Goal: Transaction & Acquisition: Purchase product/service

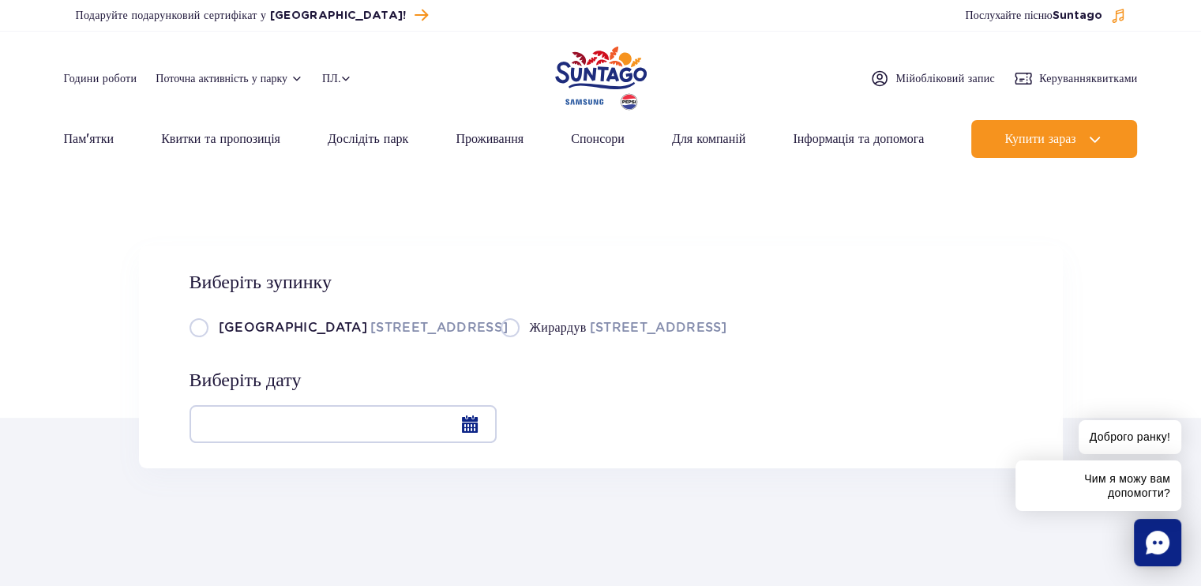
click at [184, 325] on div "Виберіть зупинку Варшава Єрусалимський проспект, 56 Жирардув Партизантівський п…" at bounding box center [601, 357] width 924 height 223
click at [193, 325] on label "Варшава Єрусалимський проспект, 56" at bounding box center [335, 327] width 292 height 20
click at [193, 334] on input "Варшава Єрусалимський проспект, 56" at bounding box center [197, 335] width 17 height 3
radio input "true"
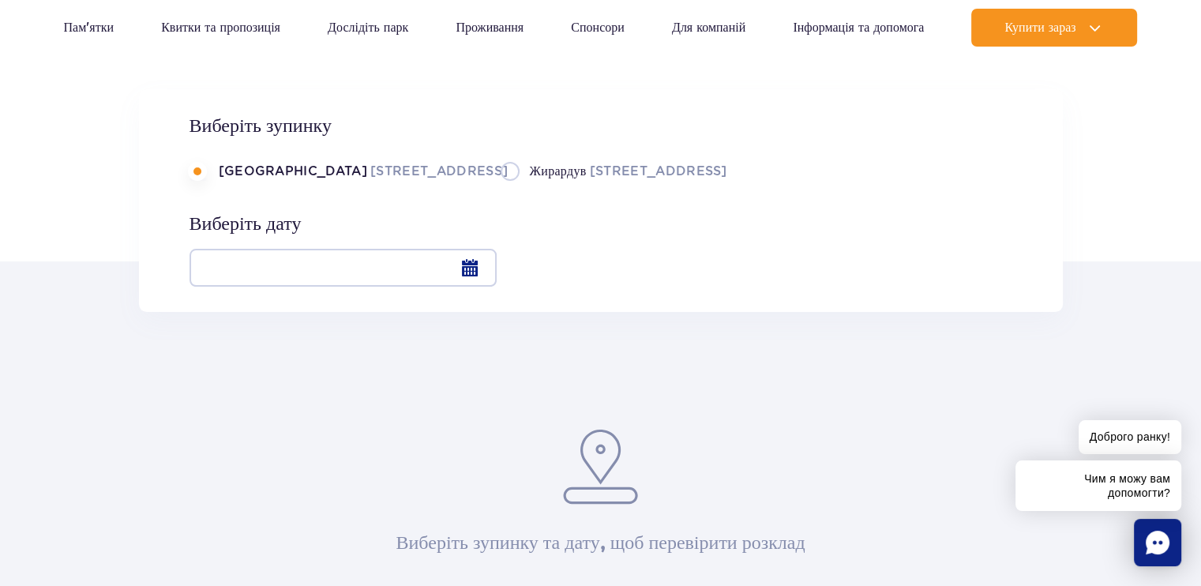
scroll to position [158, 0]
click at [467, 269] on div at bounding box center [342, 266] width 307 height 38
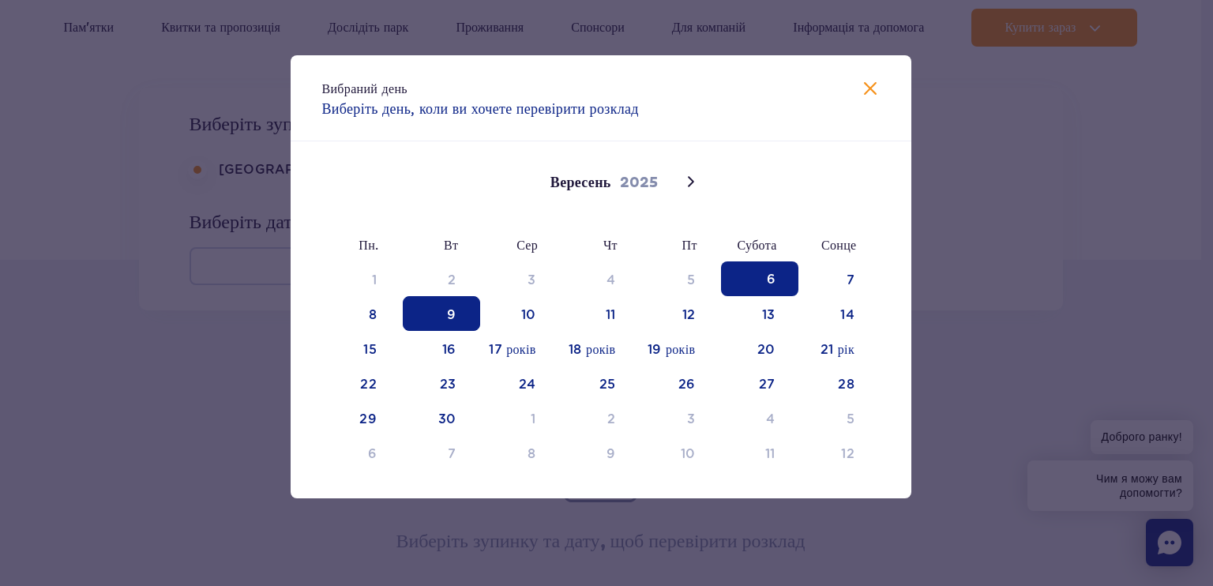
click at [447, 325] on span "9" at bounding box center [441, 313] width 77 height 35
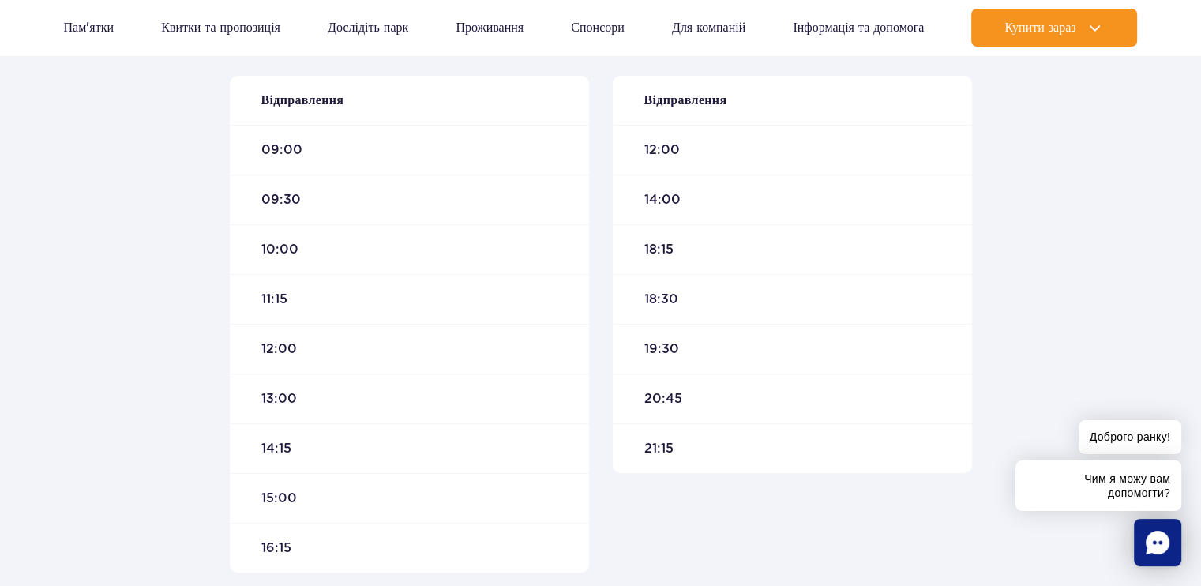
scroll to position [553, 0]
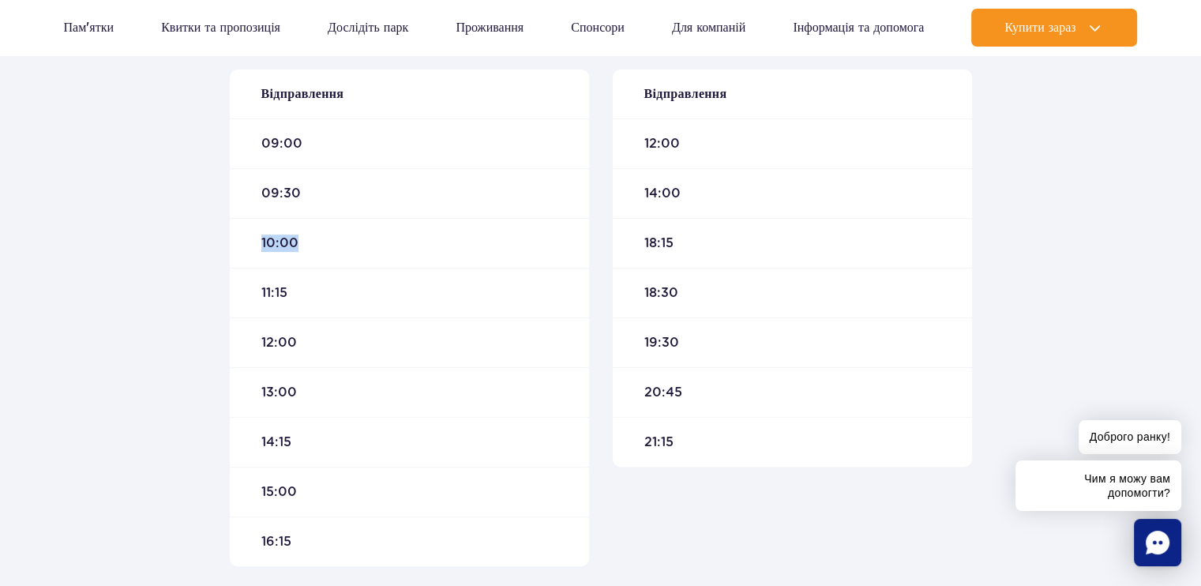
drag, startPoint x: 262, startPoint y: 242, endPoint x: 312, endPoint y: 244, distance: 49.8
click at [312, 244] on div "10:00" at bounding box center [409, 243] width 359 height 50
click at [266, 246] on font "10:00" at bounding box center [280, 242] width 38 height 15
drag, startPoint x: 258, startPoint y: 293, endPoint x: 325, endPoint y: 295, distance: 66.3
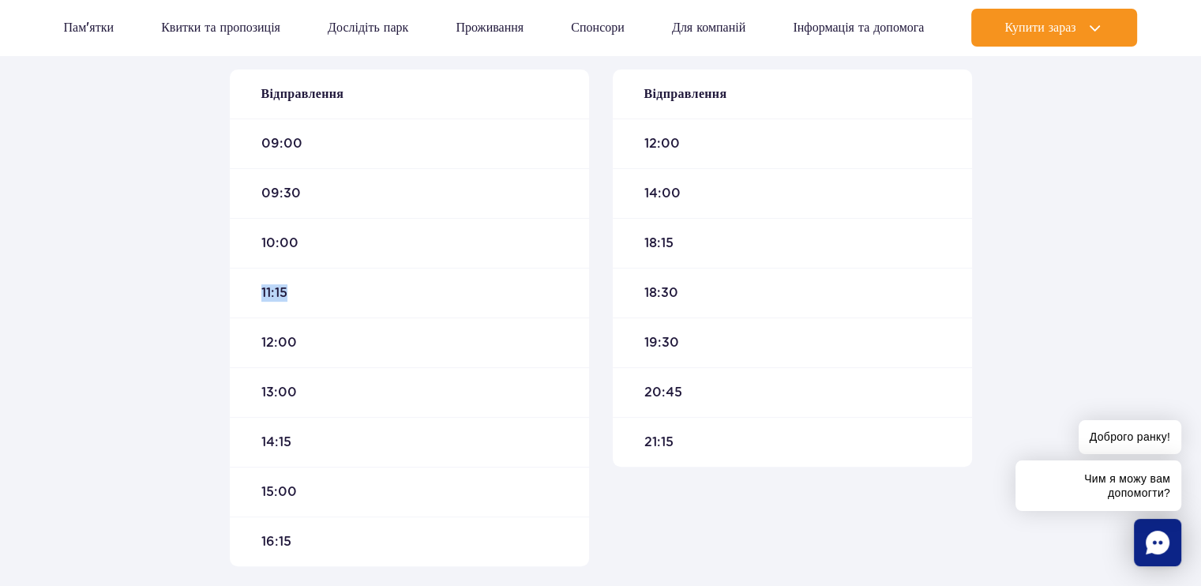
click at [325, 295] on div "11:15" at bounding box center [409, 293] width 359 height 50
drag, startPoint x: 314, startPoint y: 230, endPoint x: 385, endPoint y: 236, distance: 71.3
click at [385, 236] on div "10:00" at bounding box center [409, 243] width 359 height 50
click at [325, 265] on div "10:00" at bounding box center [409, 243] width 359 height 50
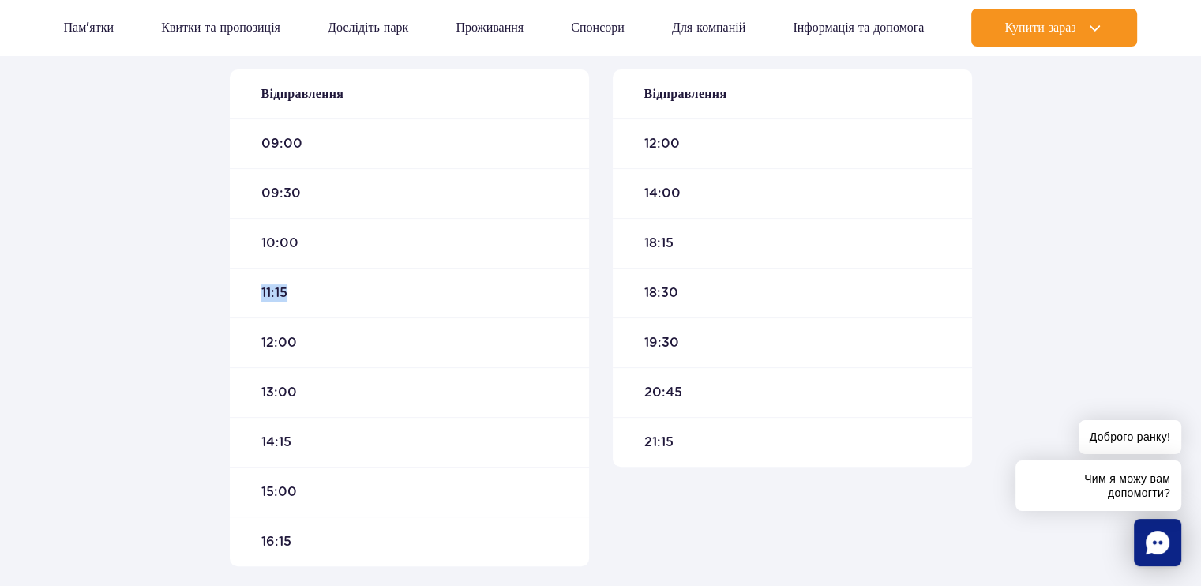
drag, startPoint x: 249, startPoint y: 295, endPoint x: 390, endPoint y: 291, distance: 141.4
click at [390, 291] on div "11:15" at bounding box center [409, 293] width 359 height 50
drag, startPoint x: 257, startPoint y: 296, endPoint x: 352, endPoint y: 296, distance: 95.5
click at [352, 296] on div "11:15" at bounding box center [409, 293] width 359 height 50
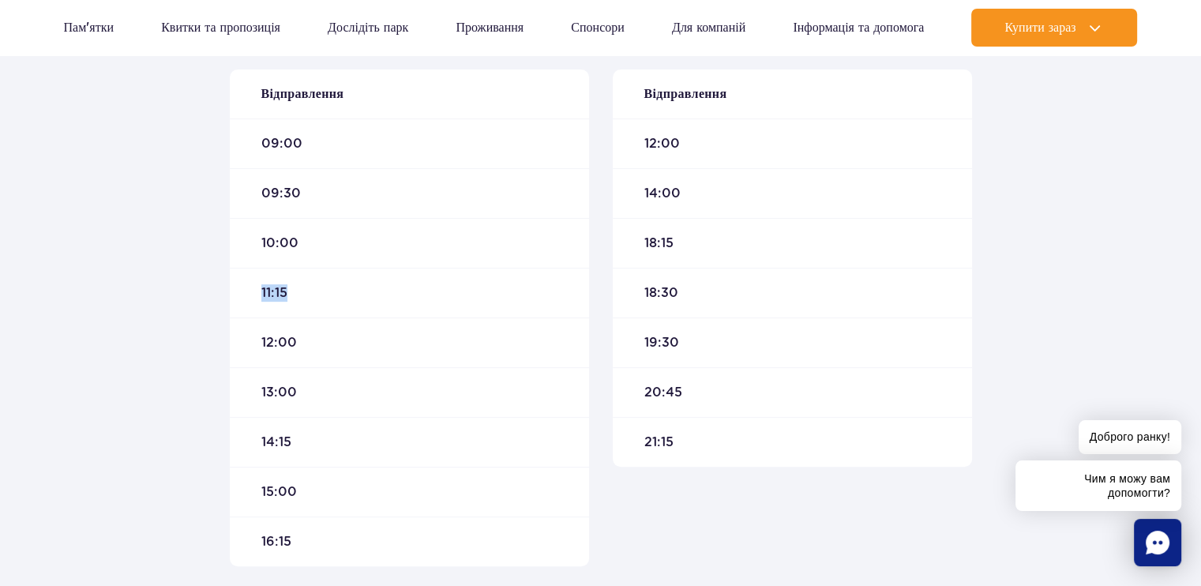
click at [352, 296] on div "11:15" at bounding box center [409, 293] width 359 height 50
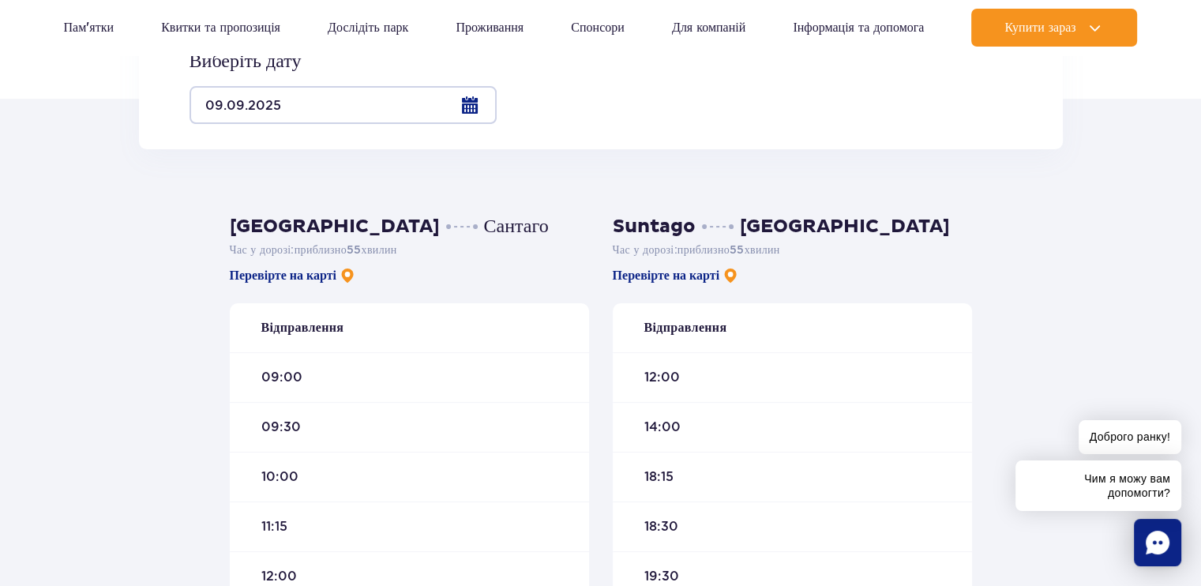
scroll to position [316, 0]
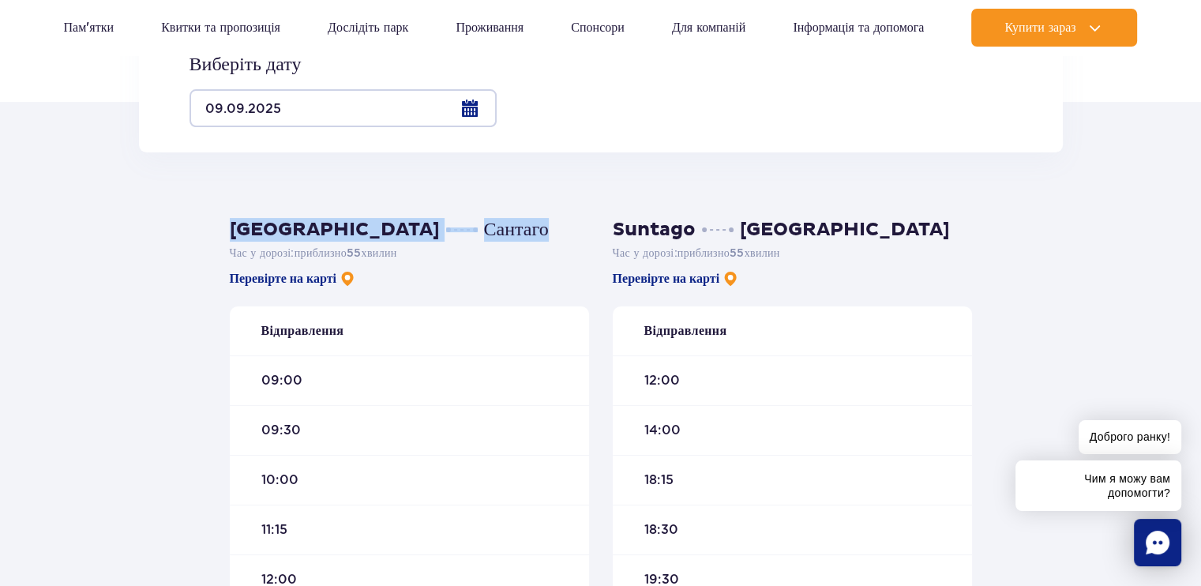
drag, startPoint x: 231, startPoint y: 238, endPoint x: 448, endPoint y: 232, distance: 217.2
click at [448, 232] on h3 "Варшава Сантаго" at bounding box center [409, 230] width 359 height 24
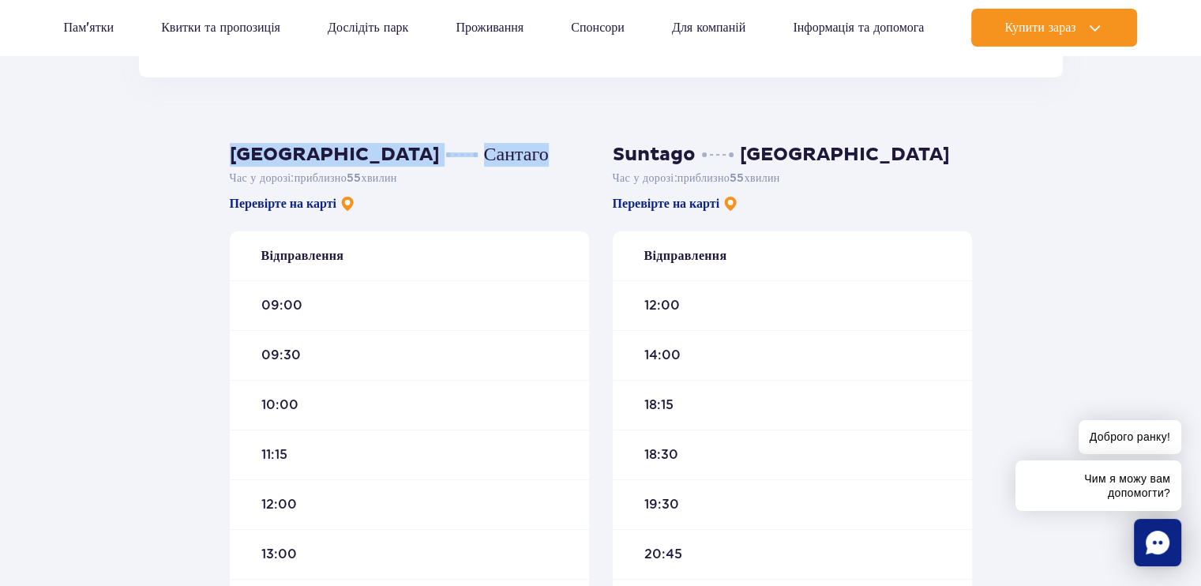
scroll to position [395, 0]
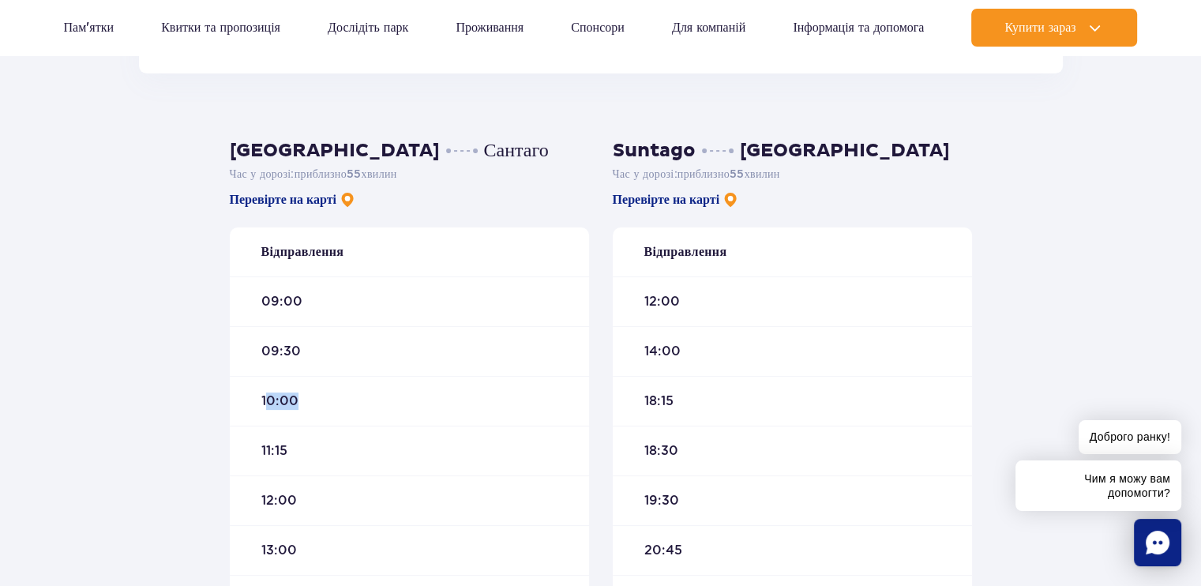
drag, startPoint x: 295, startPoint y: 414, endPoint x: 265, endPoint y: 410, distance: 30.3
click at [336, 408] on div "10:00" at bounding box center [409, 401] width 359 height 50
click at [263, 410] on div "10:00" at bounding box center [409, 401] width 359 height 50
drag, startPoint x: 255, startPoint y: 403, endPoint x: 317, endPoint y: 403, distance: 62.4
click at [317, 403] on div "10:00" at bounding box center [409, 401] width 359 height 50
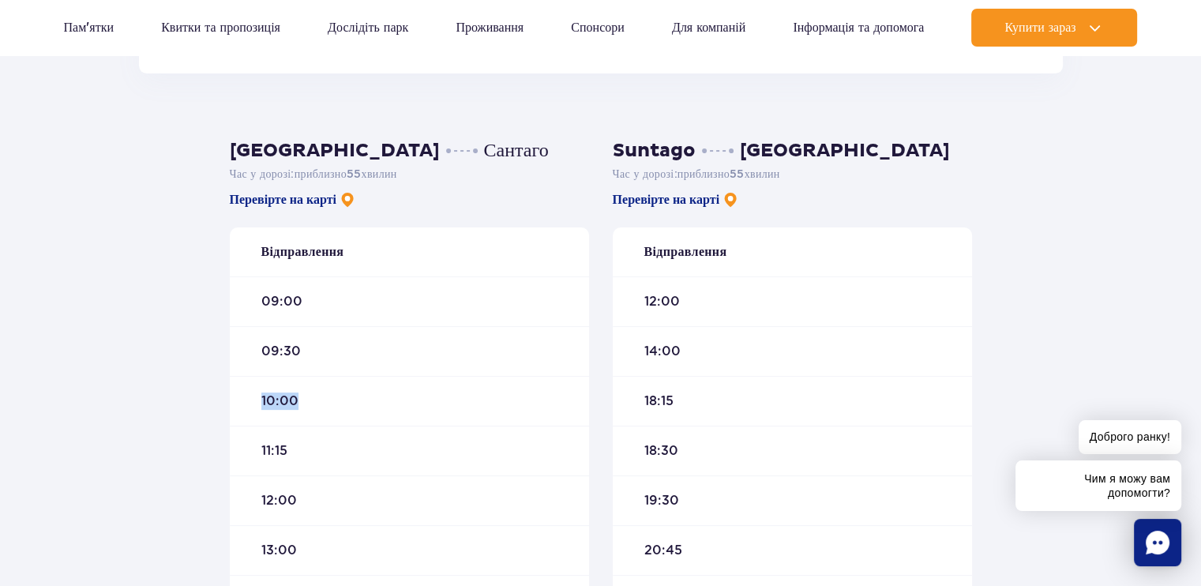
click at [317, 403] on div "10:00" at bounding box center [409, 401] width 359 height 50
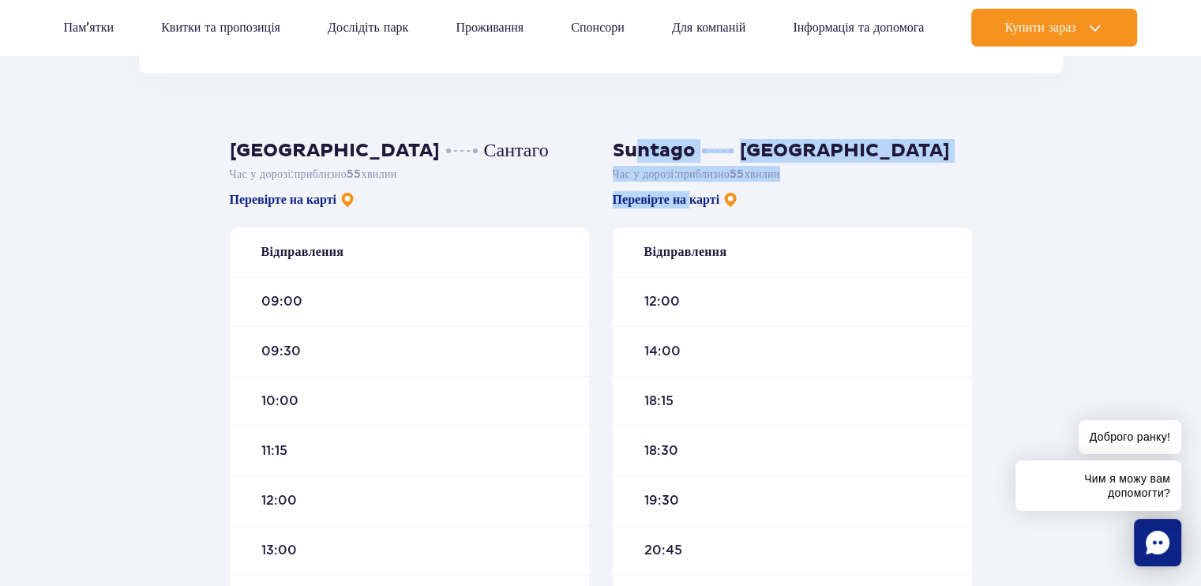
drag, startPoint x: 632, startPoint y: 159, endPoint x: 692, endPoint y: 184, distance: 64.4
click at [692, 184] on div "Suntago Варшава Час у дорозі : приблизно 55 хвилин Перевірте на карті Відправле…" at bounding box center [792, 382] width 359 height 486
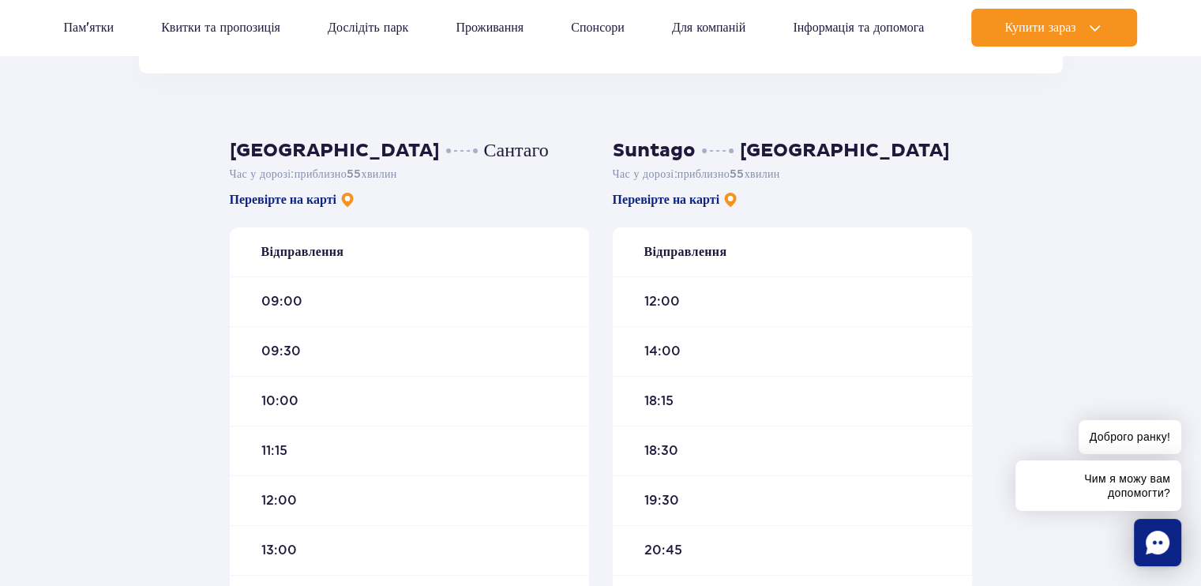
click at [574, 143] on h3 "Варшава Сантаго" at bounding box center [409, 151] width 359 height 24
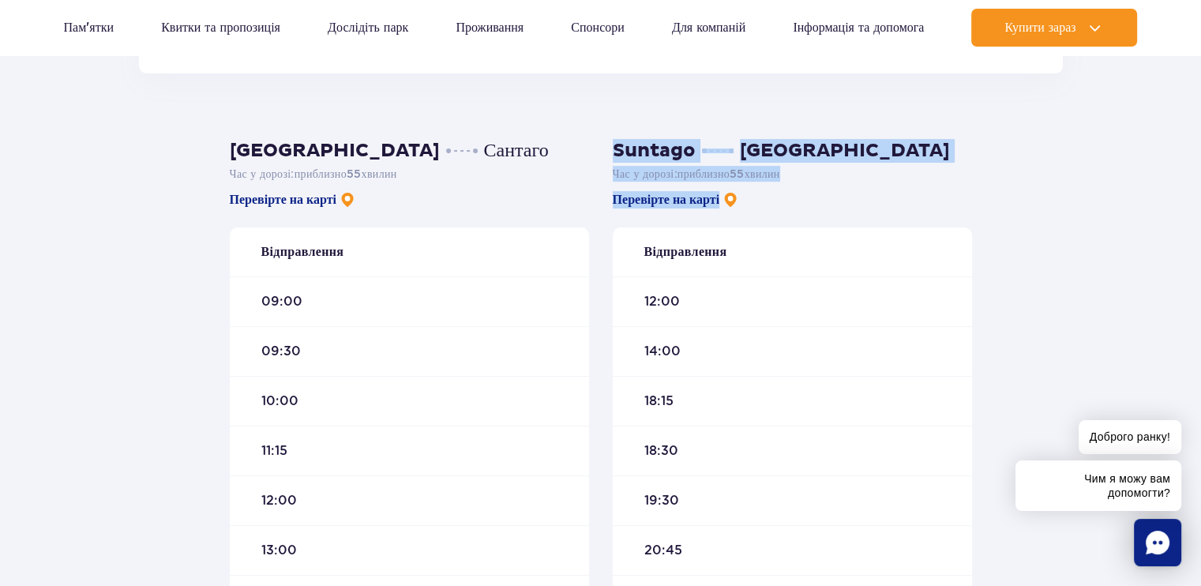
drag, startPoint x: 1157, startPoint y: 192, endPoint x: 1165, endPoint y: 192, distance: 8.7
click at [1165, 192] on div "Варшава Сантаго Час у дорозі : приблизно 55 хвилин Перевірте на карті Відправле…" at bounding box center [600, 489] width 1201 height 832
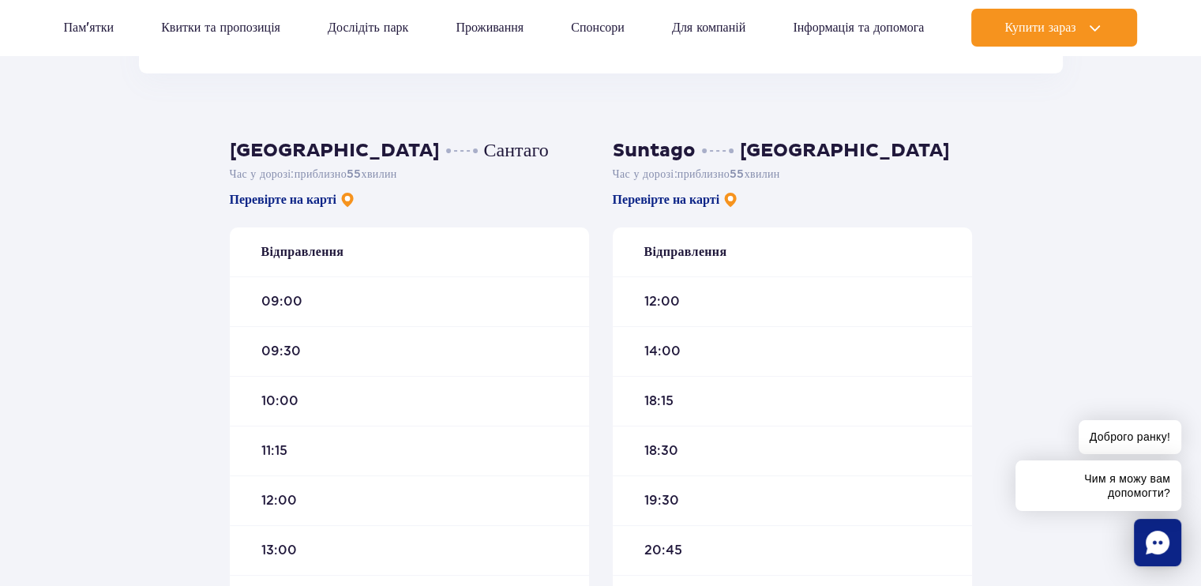
click at [1118, 195] on div "Варшава Сантаго Час у дорозі : приблизно 55 хвилин Перевірте на карті Відправле…" at bounding box center [600, 489] width 1201 height 832
click at [828, 176] on p "Час у дорозі : приблизно 55 хвилин" at bounding box center [792, 174] width 359 height 16
click at [820, 186] on div "Suntago Варшава Час у дорозі : приблизно 55 хвилин Перевірте на карті Відправле…" at bounding box center [792, 382] width 359 height 486
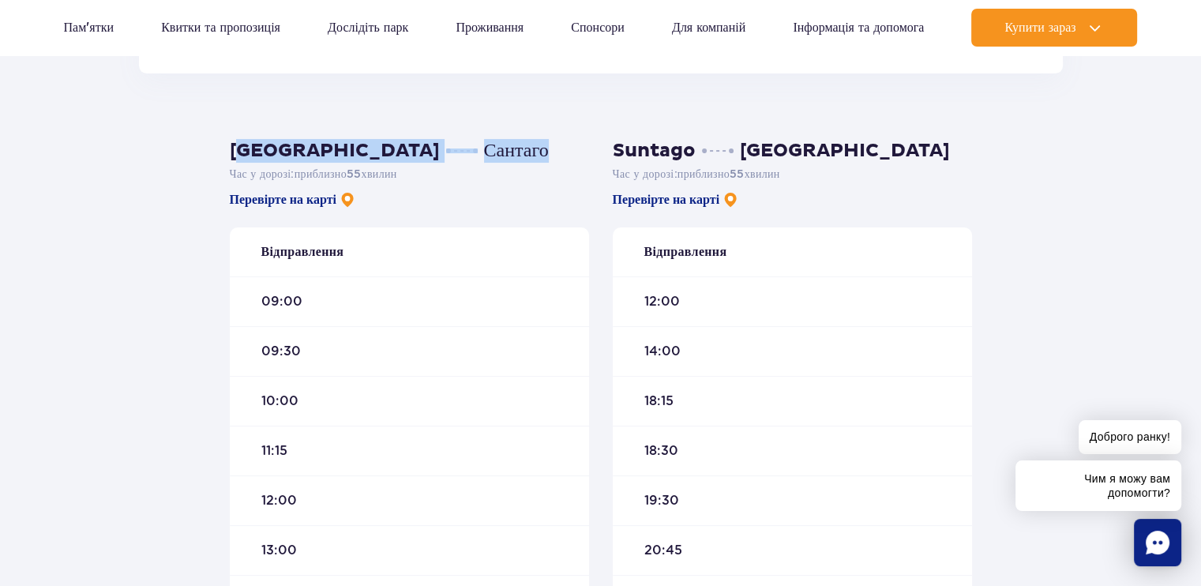
drag, startPoint x: 247, startPoint y: 149, endPoint x: 417, endPoint y: 156, distance: 169.9
click at [417, 156] on h3 "Варшава Сантаго" at bounding box center [409, 151] width 359 height 24
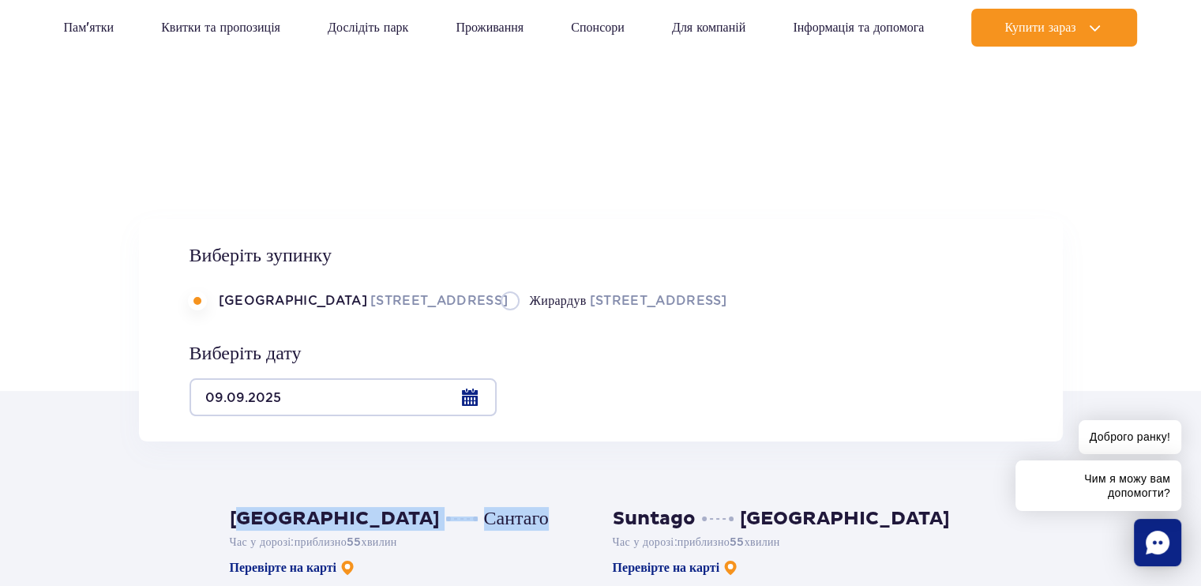
scroll to position [0, 0]
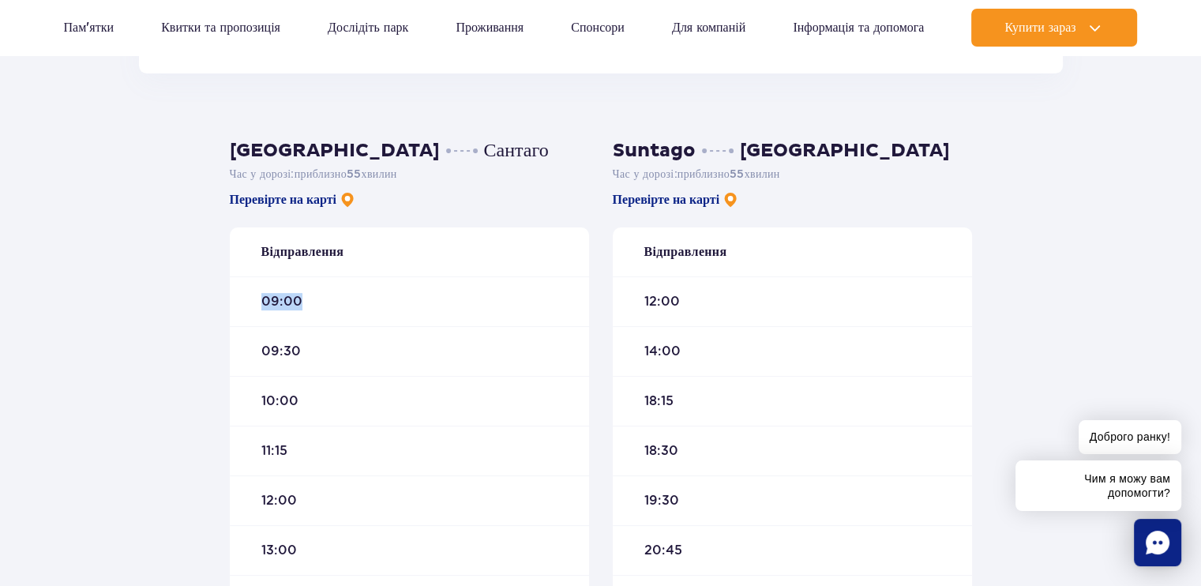
click at [431, 276] on div "Відправлення 09:00 09:30 10:00 11:15 12:00 13:00 14:15 15:00 16:15" at bounding box center [409, 475] width 359 height 497
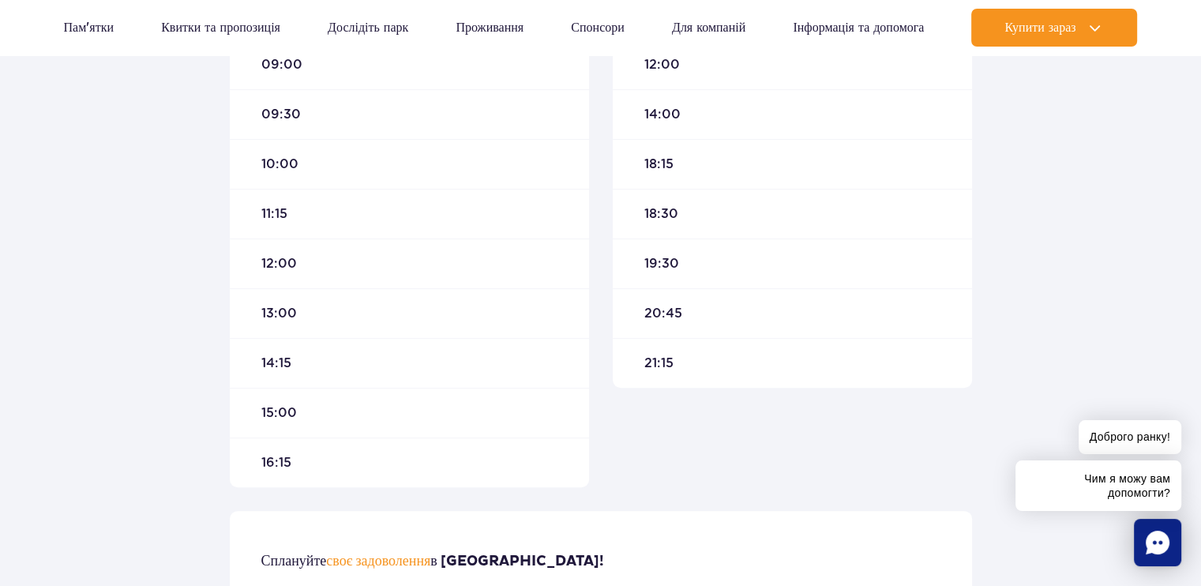
drag, startPoint x: 244, startPoint y: 180, endPoint x: 230, endPoint y: 185, distance: 15.0
click at [230, 185] on div "10:00" at bounding box center [409, 164] width 359 height 50
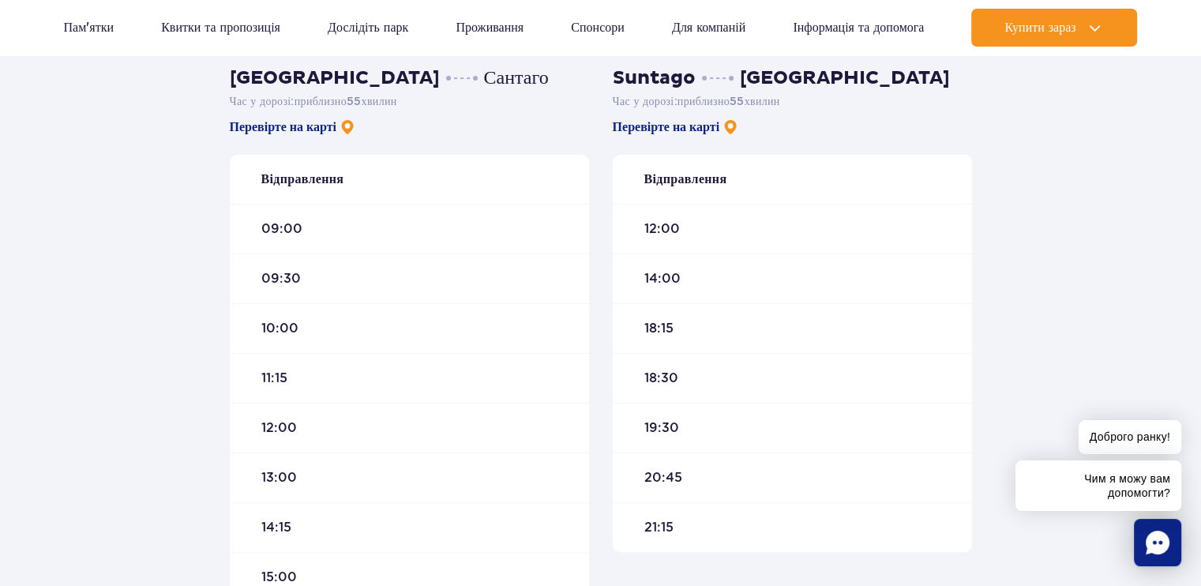
scroll to position [395, 0]
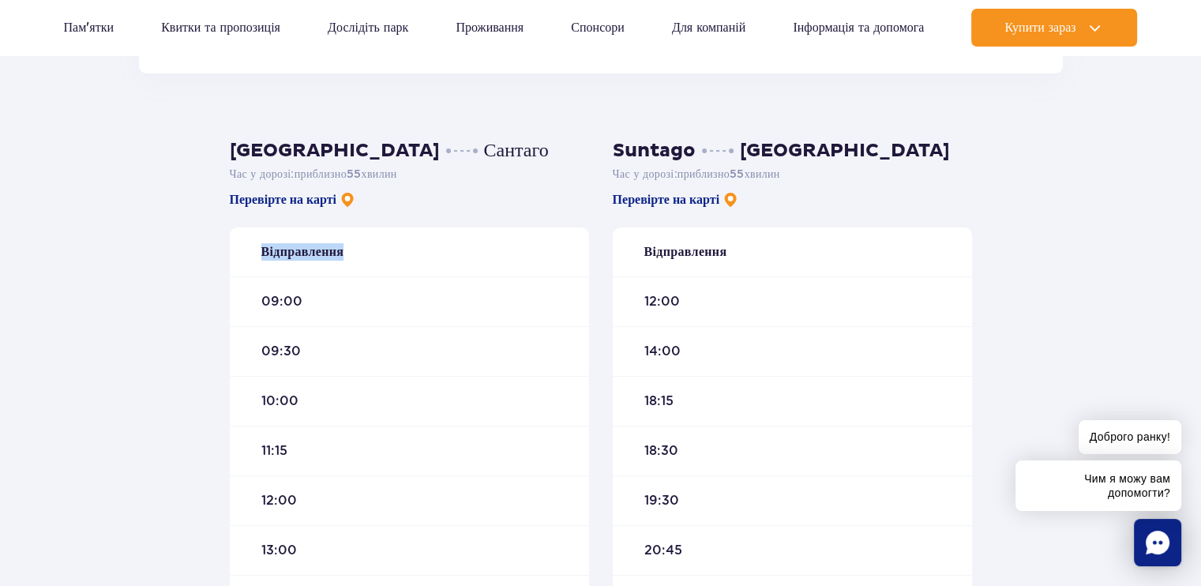
drag, startPoint x: 205, startPoint y: 214, endPoint x: 382, endPoint y: 226, distance: 178.0
click at [457, 264] on div "Варшава Сантаго Час у дорозі : приблизно 55 хвилин Перевірте на карті Відправле…" at bounding box center [600, 489] width 1201 height 832
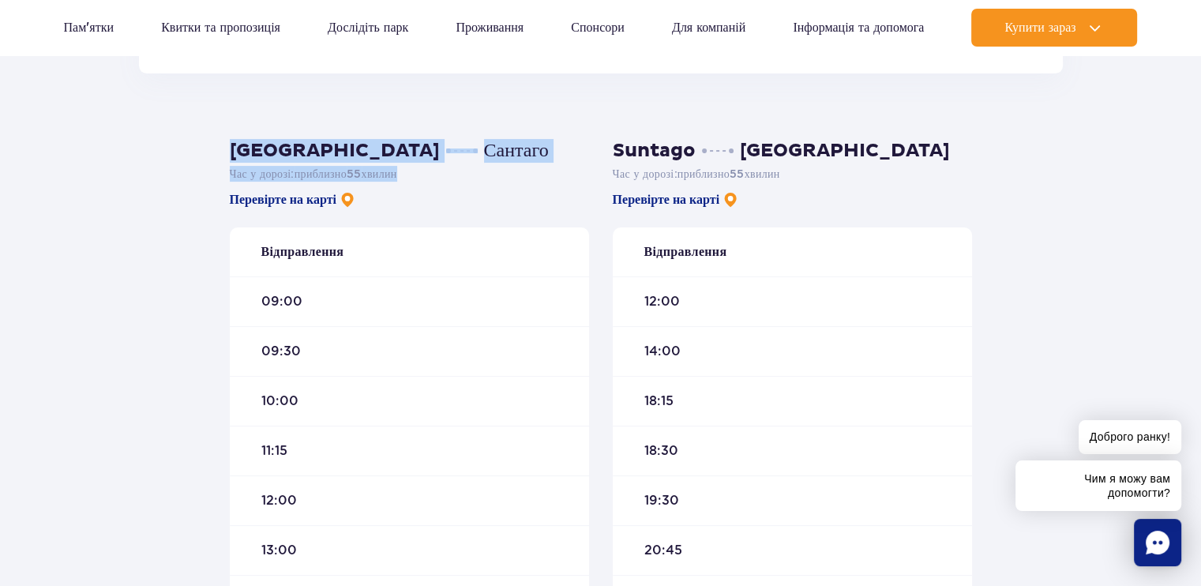
drag, startPoint x: 204, startPoint y: 135, endPoint x: 559, endPoint y: 167, distance: 356.7
click at [559, 167] on div "Варшава Сантаго Час у дорозі : приблизно 55 хвилин Перевірте на карті Відправле…" at bounding box center [600, 489] width 1201 height 832
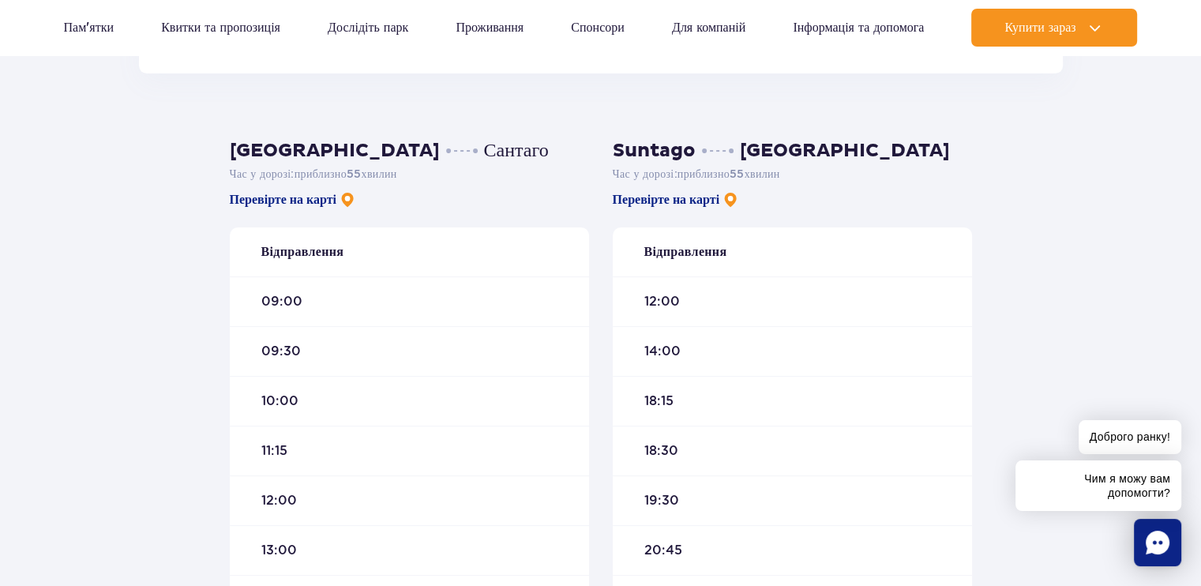
click at [433, 283] on div "09:00" at bounding box center [409, 301] width 359 height 50
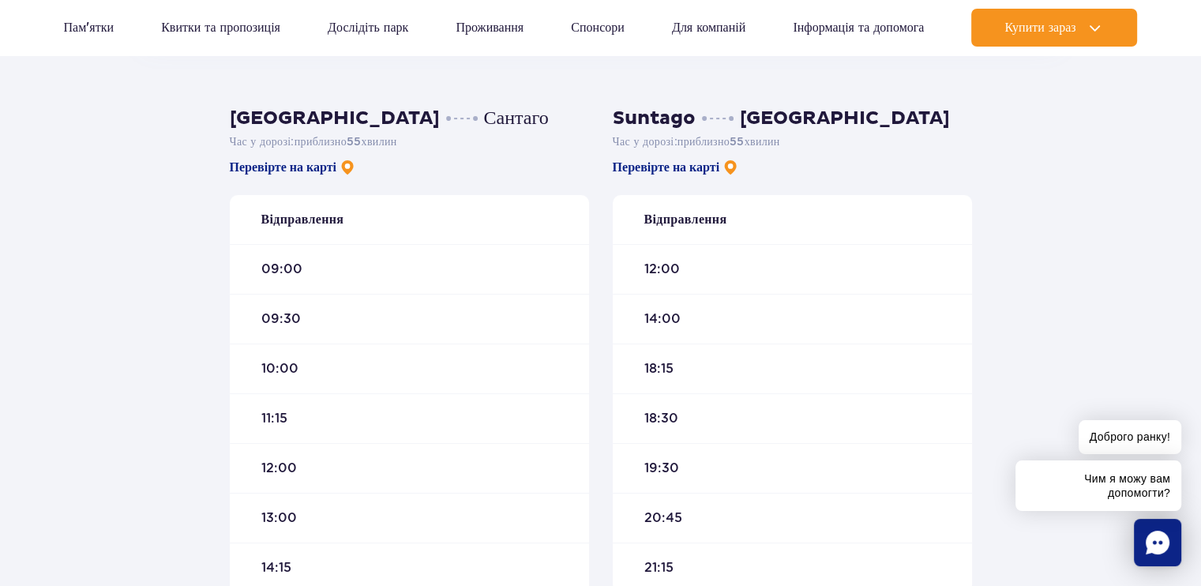
scroll to position [553, 0]
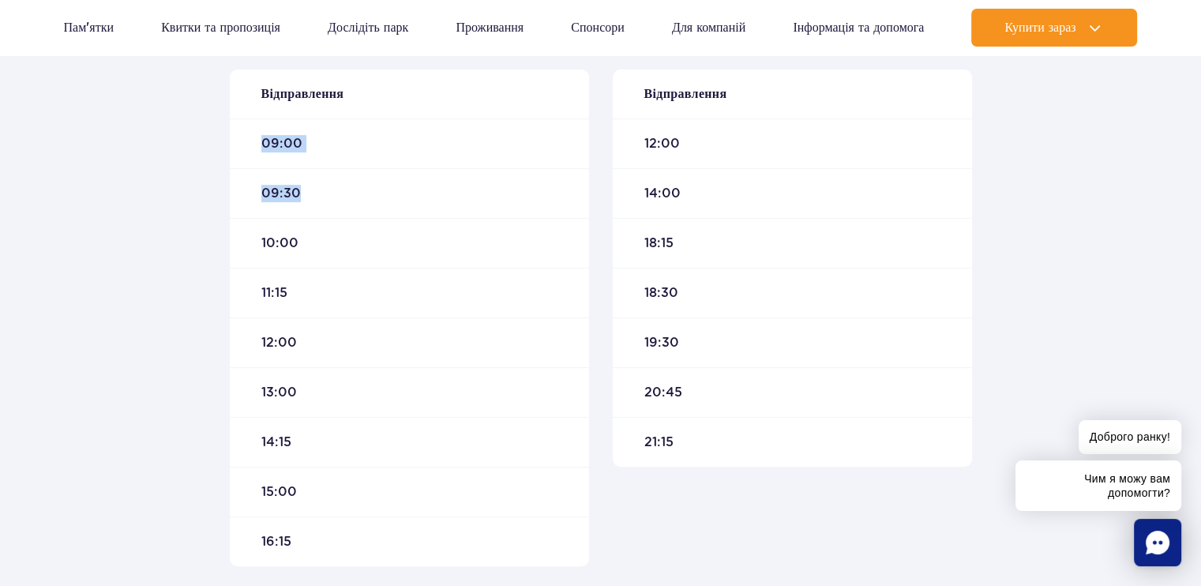
drag, startPoint x: 319, startPoint y: 135, endPoint x: 540, endPoint y: 177, distance: 225.0
click at [540, 177] on div "Відправлення 09:00 09:30 10:00 11:15 12:00 13:00 14:15 15:00 16:15" at bounding box center [409, 317] width 359 height 497
drag, startPoint x: 391, startPoint y: 108, endPoint x: 428, endPoint y: 194, distance: 93.7
click at [457, 177] on div "Відправлення 09:00 09:30 10:00 11:15 12:00 13:00 14:15 15:00 16:15" at bounding box center [409, 317] width 359 height 497
drag, startPoint x: 310, startPoint y: 240, endPoint x: 301, endPoint y: 245, distance: 10.6
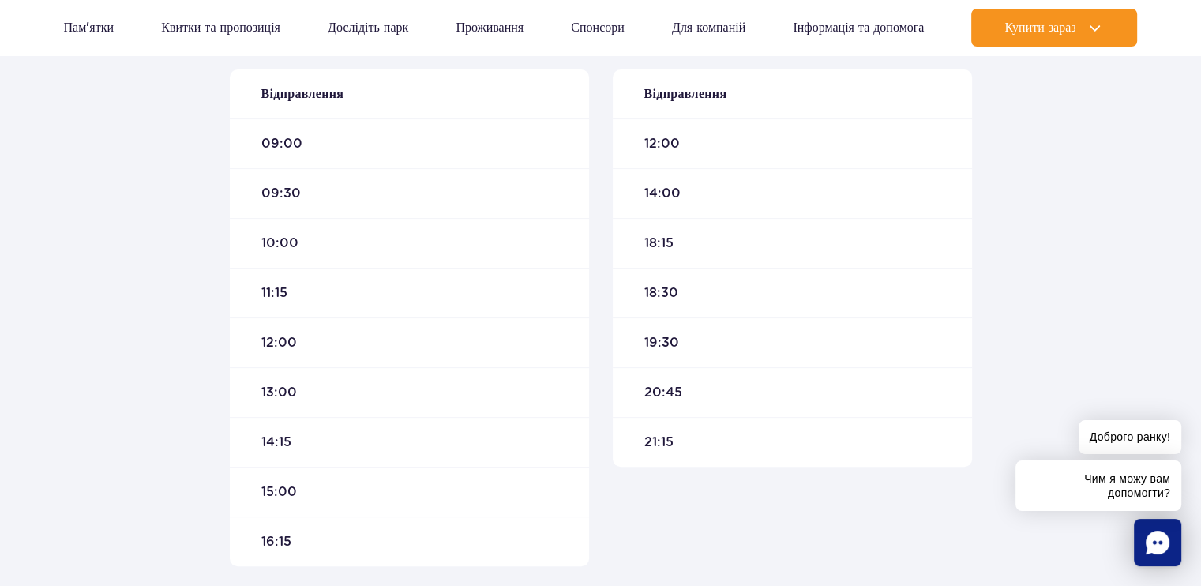
click at [304, 243] on div "10:00" at bounding box center [409, 243] width 359 height 50
click at [275, 246] on font "10:00" at bounding box center [280, 242] width 38 height 15
drag, startPoint x: 274, startPoint y: 295, endPoint x: 273, endPoint y: 307, distance: 11.9
click at [273, 307] on div "11:15" at bounding box center [409, 293] width 359 height 50
click at [291, 291] on div "11:15" at bounding box center [409, 293] width 359 height 50
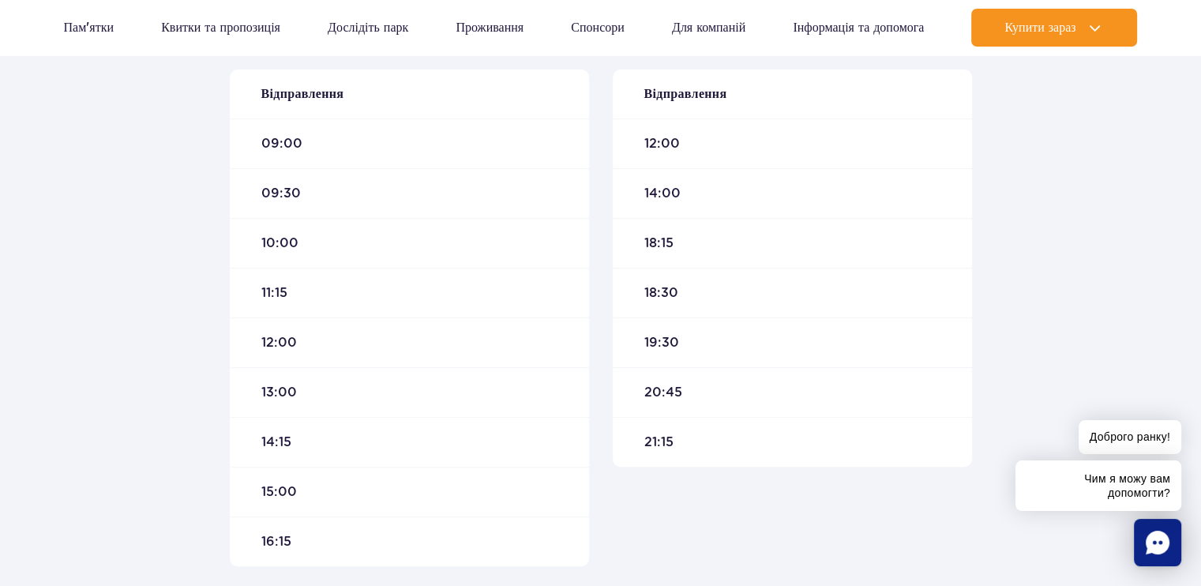
drag, startPoint x: 238, startPoint y: 291, endPoint x: 270, endPoint y: 277, distance: 35.0
click at [260, 282] on div "11:15" at bounding box center [409, 293] width 359 height 50
drag, startPoint x: 279, startPoint y: 257, endPoint x: 290, endPoint y: 245, distance: 16.8
click at [289, 248] on div "10:00" at bounding box center [409, 243] width 359 height 50
click at [266, 261] on div "10:00" at bounding box center [409, 243] width 359 height 50
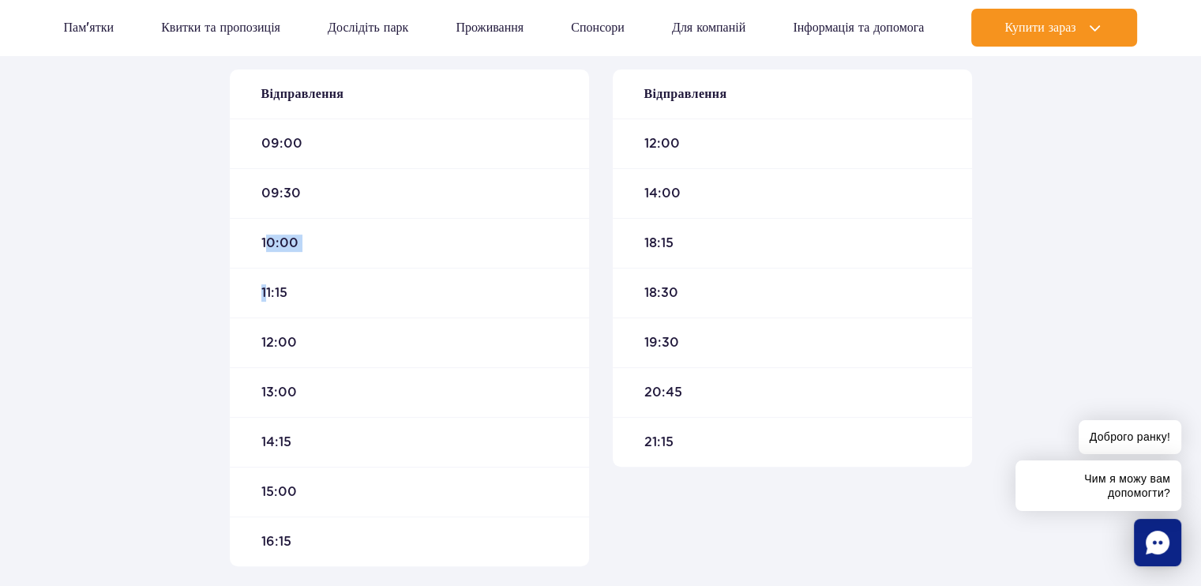
drag, startPoint x: 267, startPoint y: 261, endPoint x: 301, endPoint y: 282, distance: 40.1
click at [281, 282] on div "Відправлення 09:00 09:30 10:00 11:15 12:00 13:00 14:15 15:00 16:15" at bounding box center [409, 317] width 359 height 497
click at [306, 260] on div "10:00" at bounding box center [409, 243] width 359 height 50
click at [275, 299] on span "11:15" at bounding box center [274, 292] width 27 height 17
drag, startPoint x: 256, startPoint y: 299, endPoint x: 283, endPoint y: 299, distance: 26.8
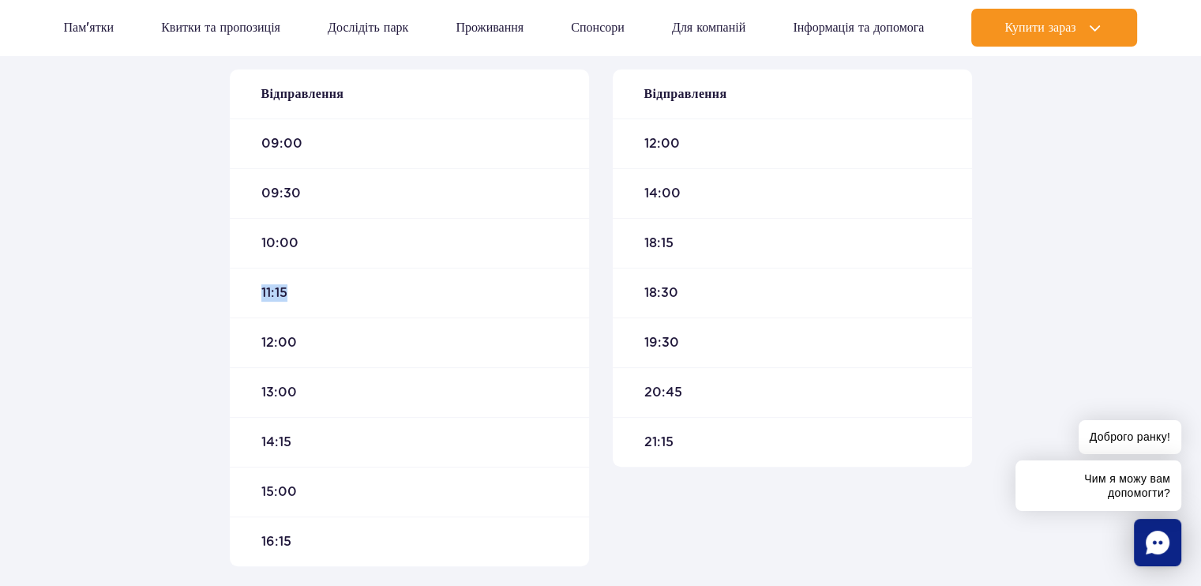
click at [287, 298] on div "11:15" at bounding box center [409, 293] width 359 height 50
click at [263, 299] on span "11:15" at bounding box center [274, 292] width 27 height 17
drag, startPoint x: 335, startPoint y: 303, endPoint x: 355, endPoint y: 302, distance: 20.5
click at [353, 303] on div "11:15" at bounding box center [409, 293] width 359 height 50
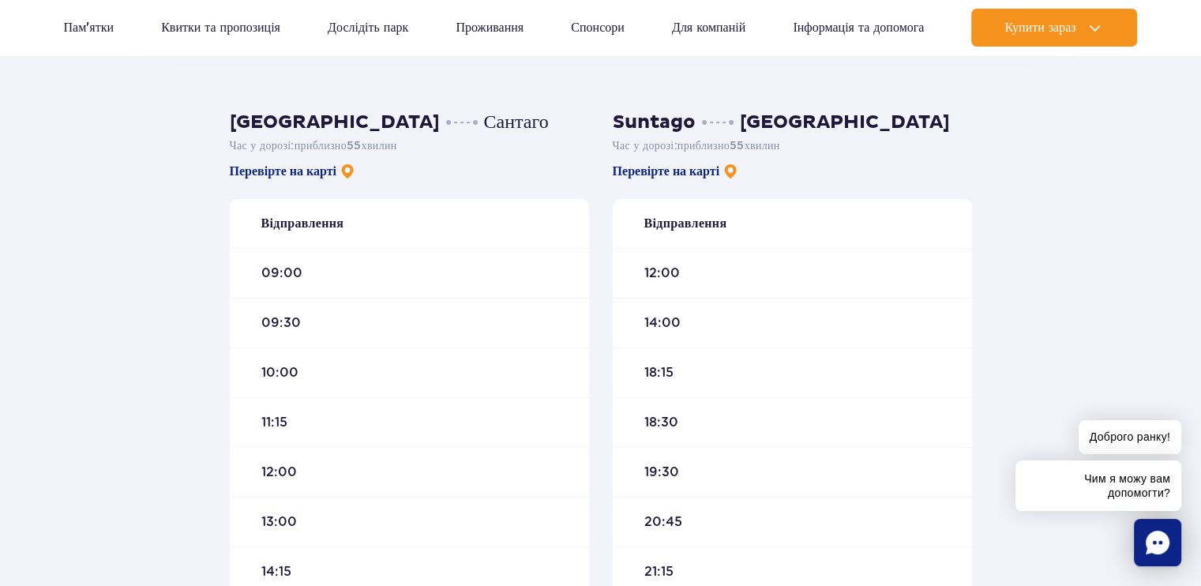
scroll to position [395, 0]
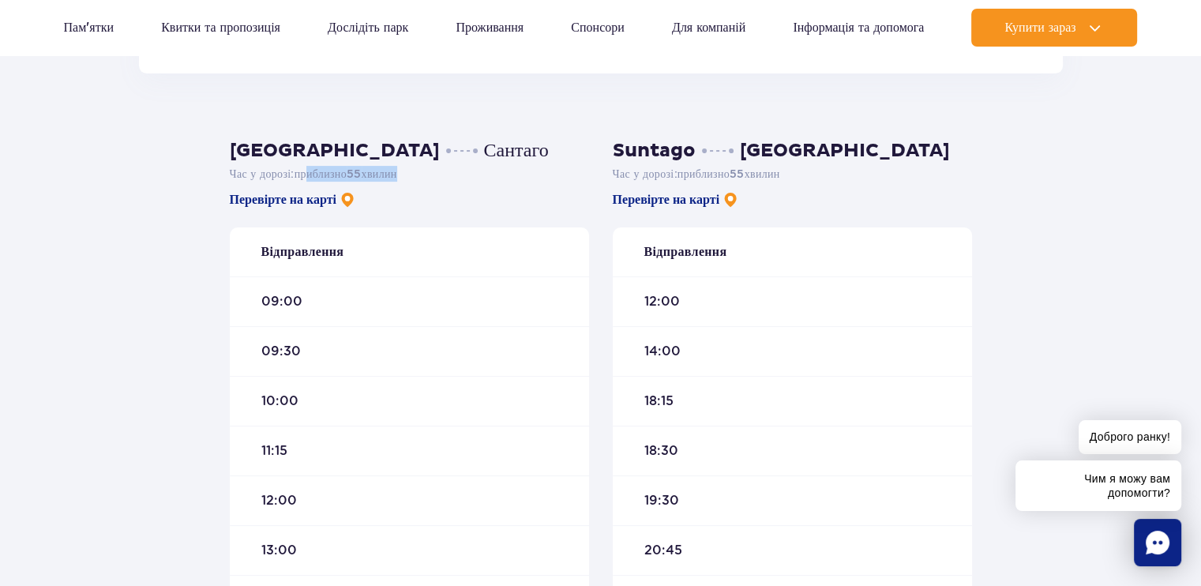
drag, startPoint x: 311, startPoint y: 163, endPoint x: 495, endPoint y: 205, distance: 188.5
click at [458, 181] on div "Варшава Сантаго Час у дорозі : приблизно 55 хвилин Перевірте на карті Відправле…" at bounding box center [409, 431] width 359 height 585
click at [505, 258] on div "Відправлення" at bounding box center [409, 251] width 359 height 49
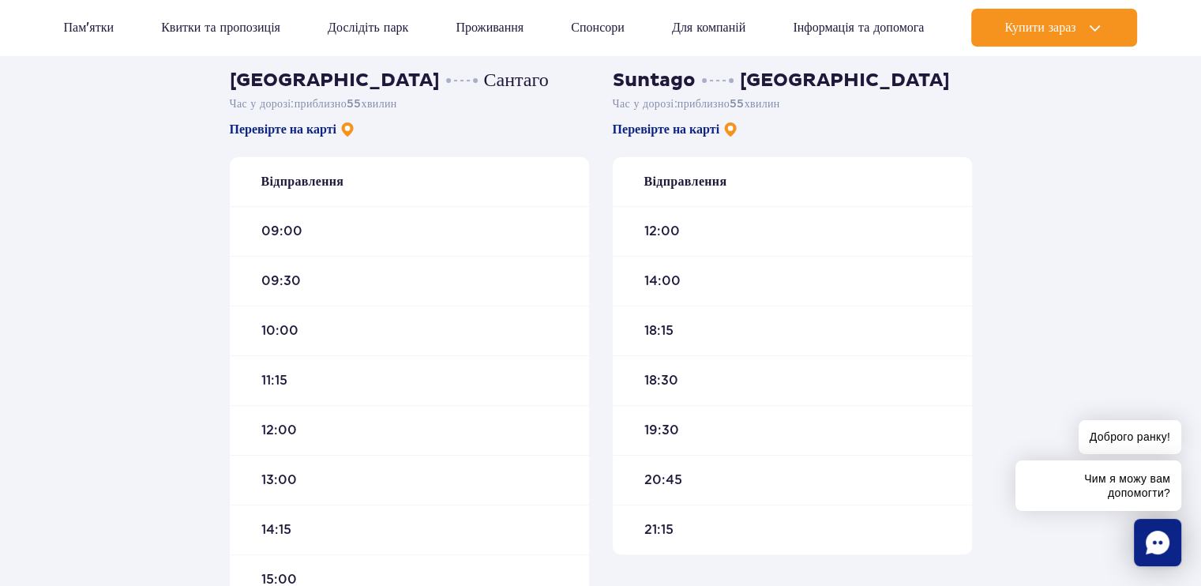
scroll to position [474, 0]
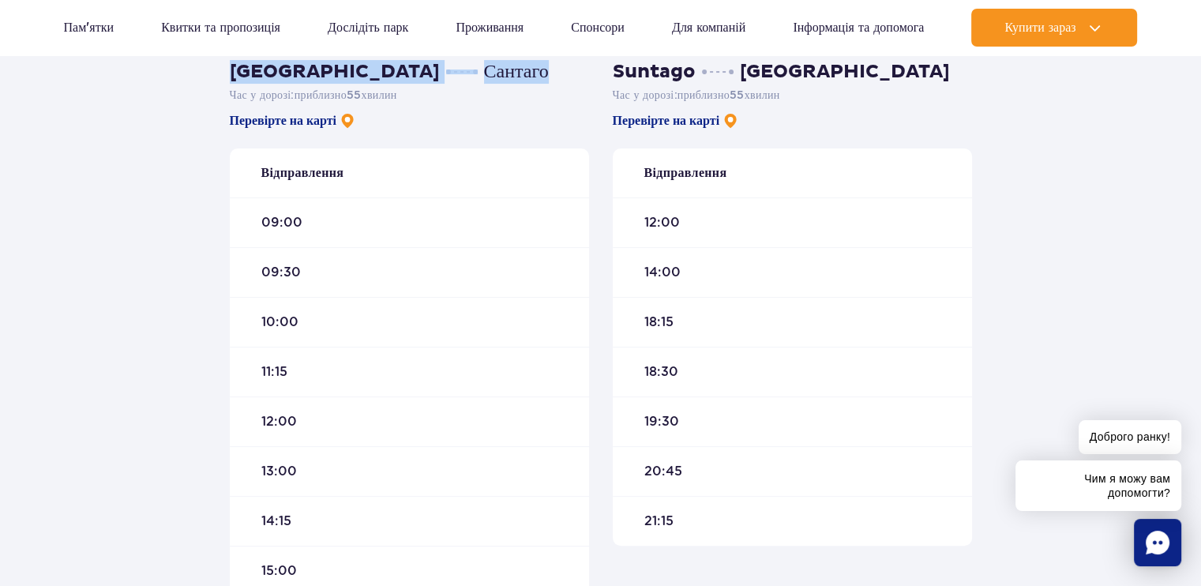
drag, startPoint x: 215, startPoint y: 61, endPoint x: 422, endPoint y: 75, distance: 207.4
click at [422, 75] on div "Варшава Сантаго Час у дорозі : приблизно 55 хвилин Перевірте на карті Відправле…" at bounding box center [600, 410] width 1201 height 832
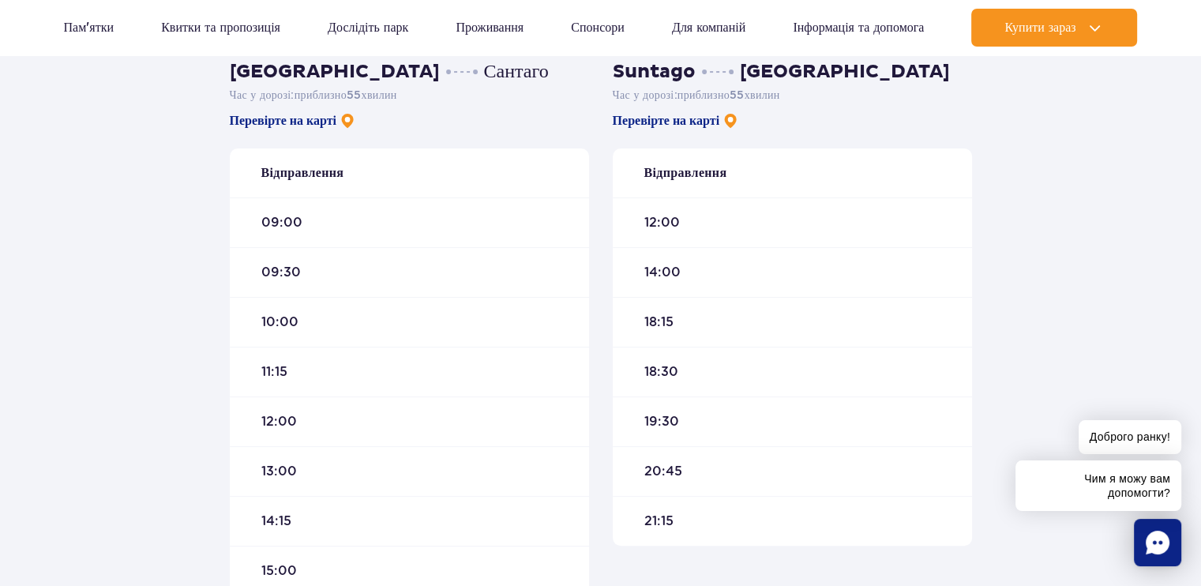
click at [507, 94] on p "Час у дорозі : приблизно 55 хвилин" at bounding box center [409, 95] width 359 height 16
click at [495, 100] on p "Час у дорозі : приблизно 55 хвилин" at bounding box center [409, 95] width 359 height 16
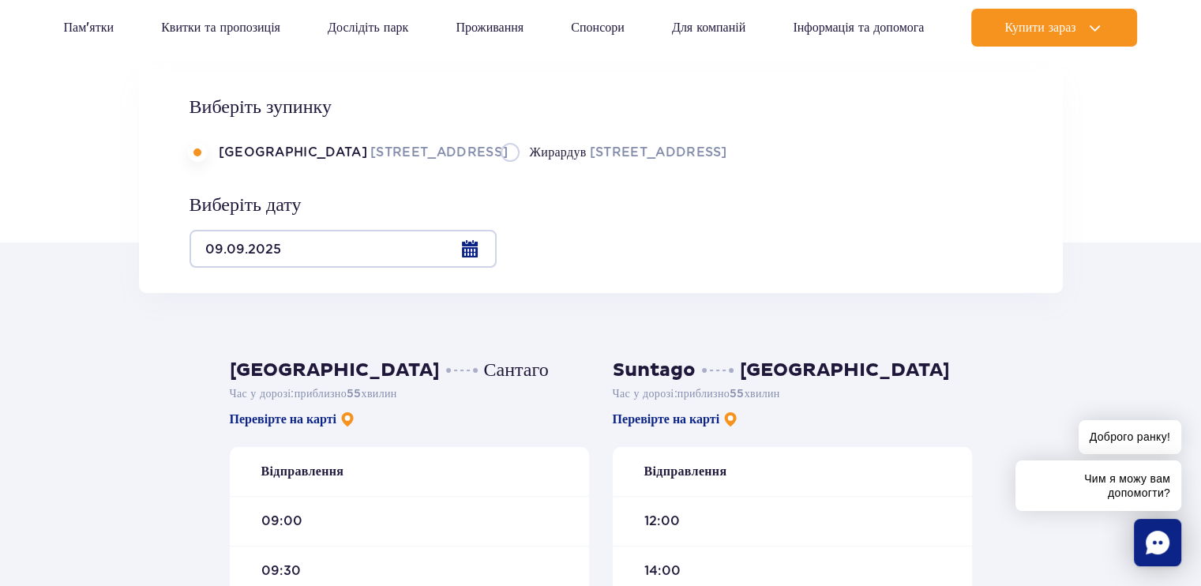
scroll to position [158, 0]
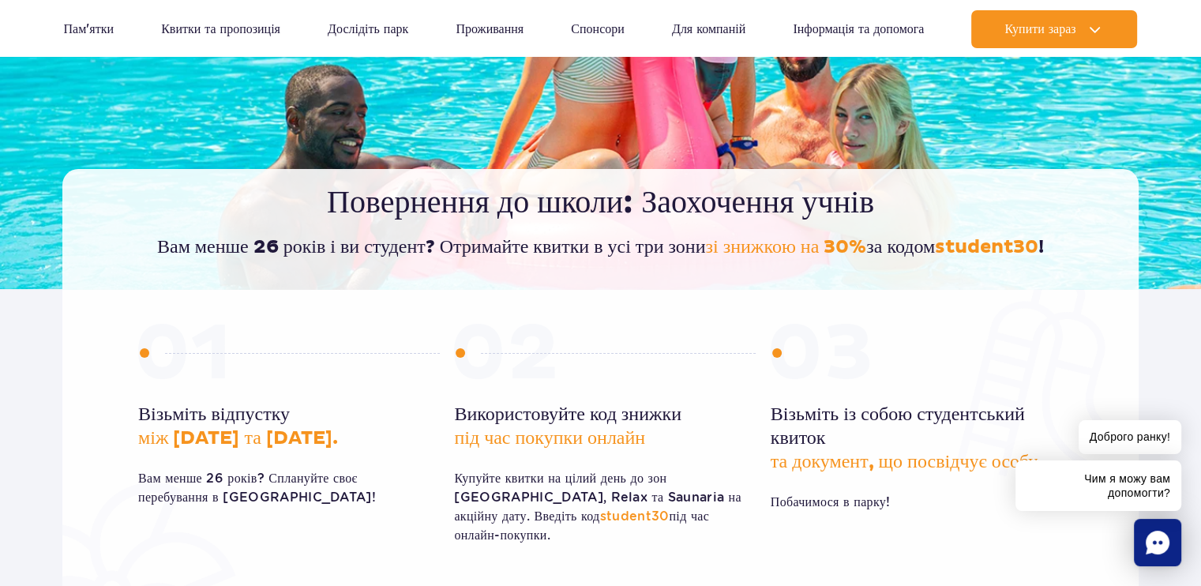
scroll to position [237, 0]
drag, startPoint x: 146, startPoint y: 250, endPoint x: 1107, endPoint y: 253, distance: 960.9
click at [1107, 253] on div "Повернення до школи: Заохочення учнів Вам менше 26 років і ви студент? Отримайт…" at bounding box center [600, 228] width 1076 height 120
click at [1022, 274] on div "Повернення до школи: Заохочення учнів Вам менше 26 років і ви студент? Отримайт…" at bounding box center [600, 228] width 1076 height 120
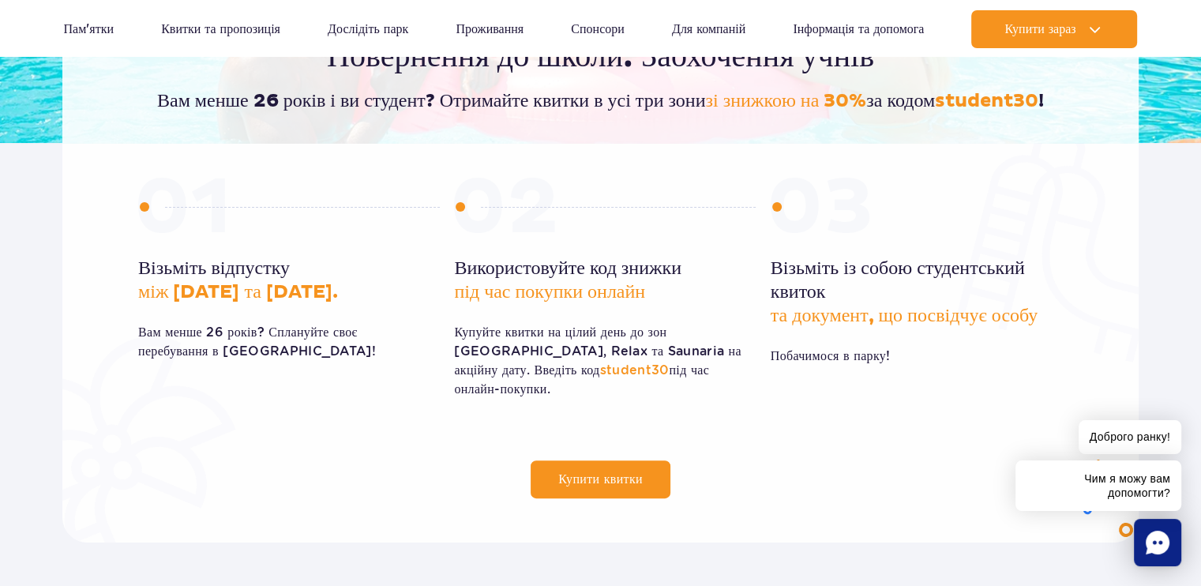
scroll to position [316, 0]
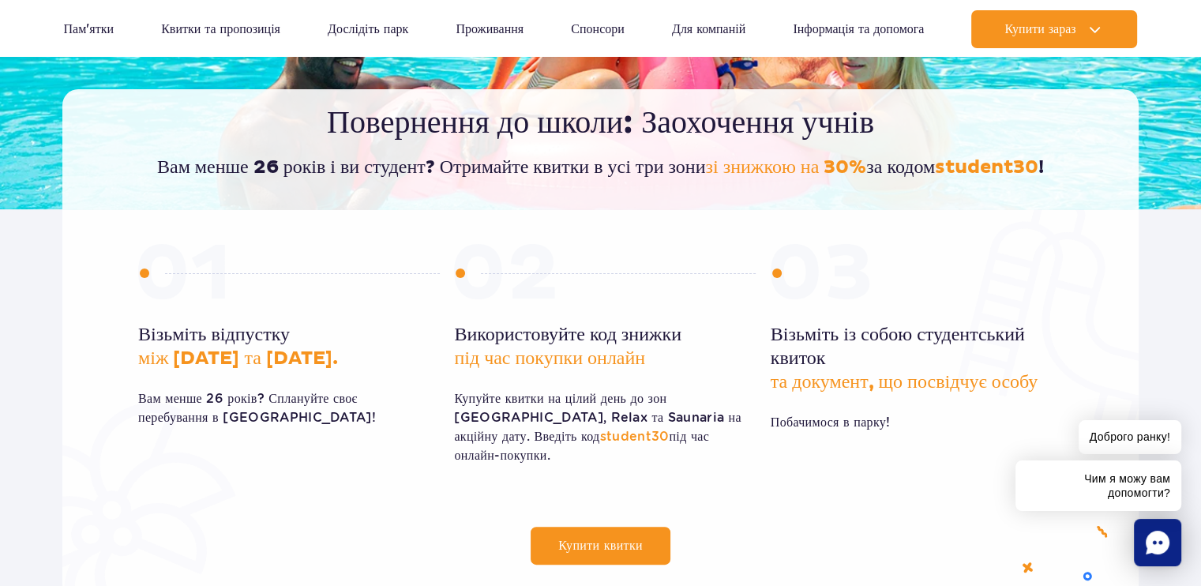
drag, startPoint x: 88, startPoint y: 317, endPoint x: 464, endPoint y: 396, distance: 385.0
click at [464, 396] on div "Купити квитки Візьміть відпустку між 1 вересня та 31 жовтня. Вам менше 26 років…" at bounding box center [600, 409] width 1076 height 400
click at [412, 407] on p "Вам менше 26 років? Сплануйте своє перебування в Suntago!" at bounding box center [284, 408] width 292 height 38
drag, startPoint x: 458, startPoint y: 332, endPoint x: 697, endPoint y: 460, distance: 270.9
click at [697, 460] on div "Використовуйте код знижки під час покупки онлайн Купуйте квитки на цілий день д…" at bounding box center [600, 361] width 292 height 235
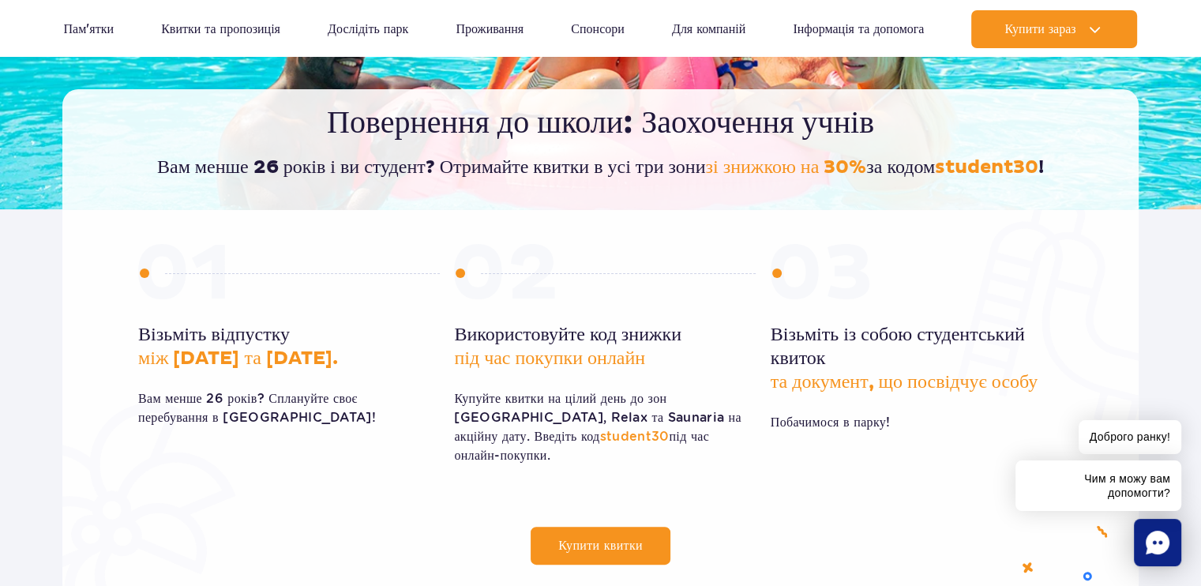
click at [697, 460] on div "Використовуйте код знижки під час покупки онлайн Купуйте квитки на цілий день д…" at bounding box center [600, 361] width 292 height 235
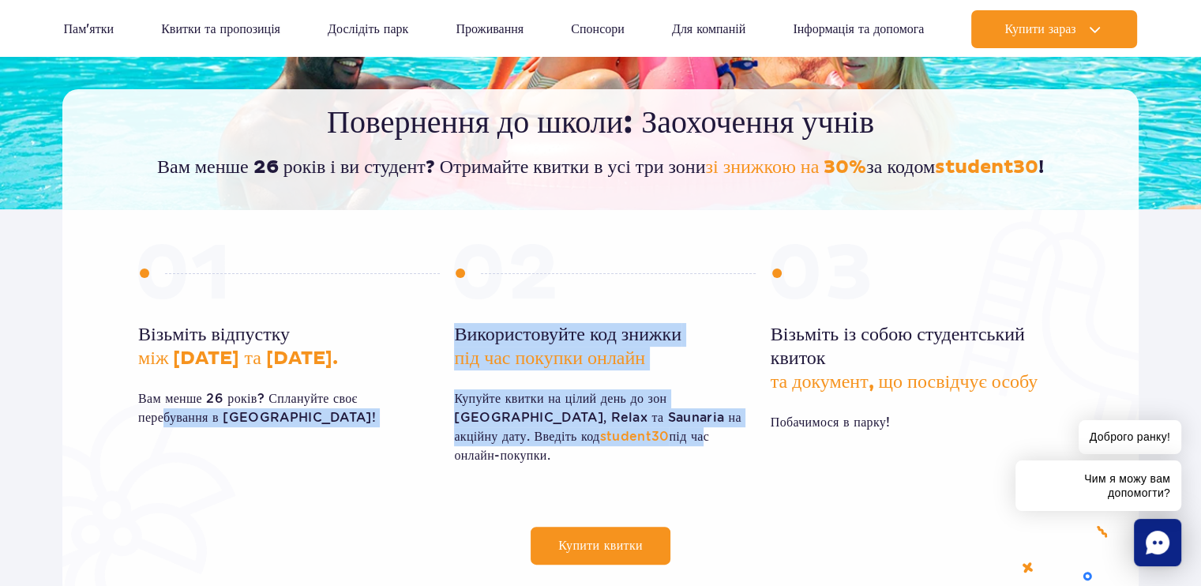
drag, startPoint x: 407, startPoint y: 410, endPoint x: 556, endPoint y: 429, distance: 150.4
click at [556, 429] on div "Візьміть відпустку між 1 вересня та 31 жовтня. Вам менше 26 років? Сплануйте св…" at bounding box center [600, 361] width 925 height 235
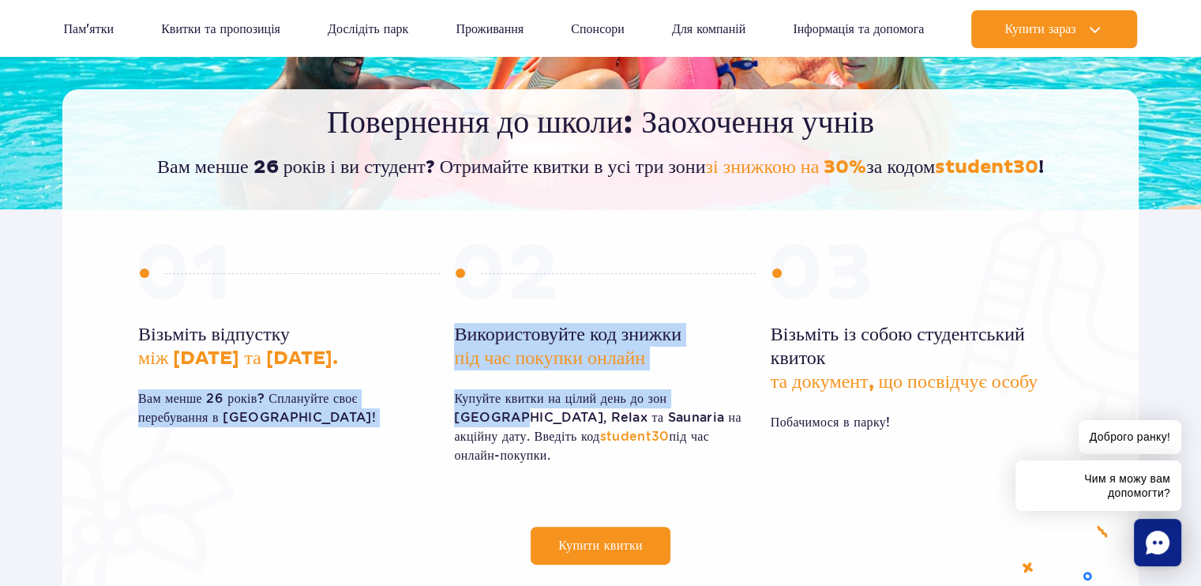
drag, startPoint x: 364, startPoint y: 356, endPoint x: 752, endPoint y: 388, distance: 389.8
click at [735, 388] on div "Візьміть відпустку між 1 вересня та 31 жовтня. Вам менше 26 років? Сплануйте св…" at bounding box center [600, 361] width 925 height 235
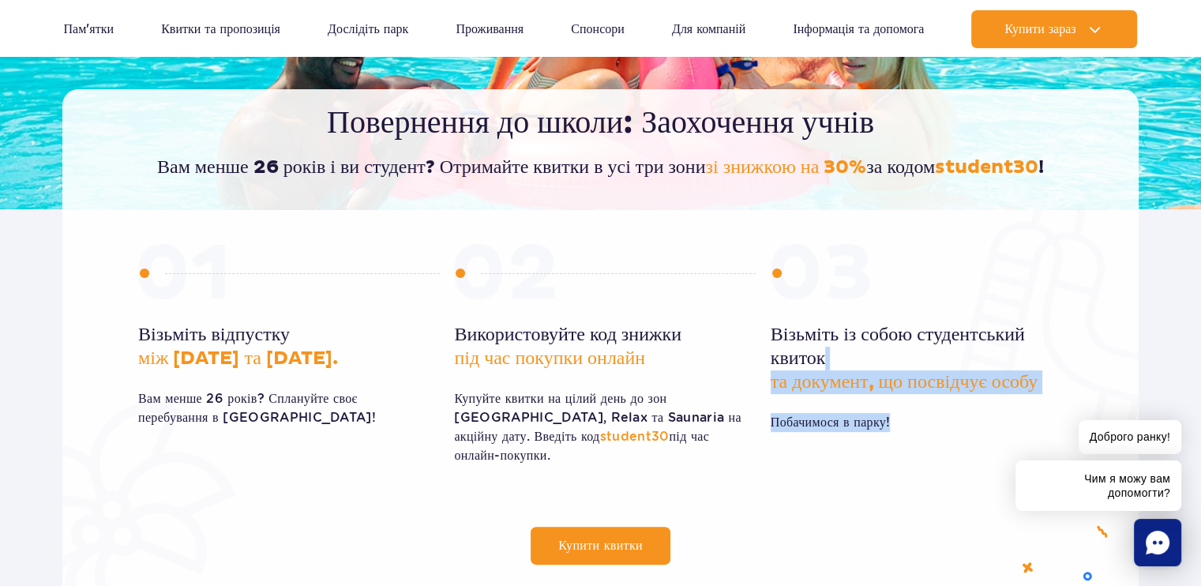
drag, startPoint x: 771, startPoint y: 328, endPoint x: 916, endPoint y: 441, distance: 184.5
click at [916, 441] on div "Візьміть із собою студентський квиток та документ, що посвідчує особу Побачимос…" at bounding box center [917, 361] width 292 height 235
click at [872, 491] on div "Купити квитки Візьміть відпустку між 1 вересня та 31 жовтня. Вам менше 26 років…" at bounding box center [600, 395] width 948 height 340
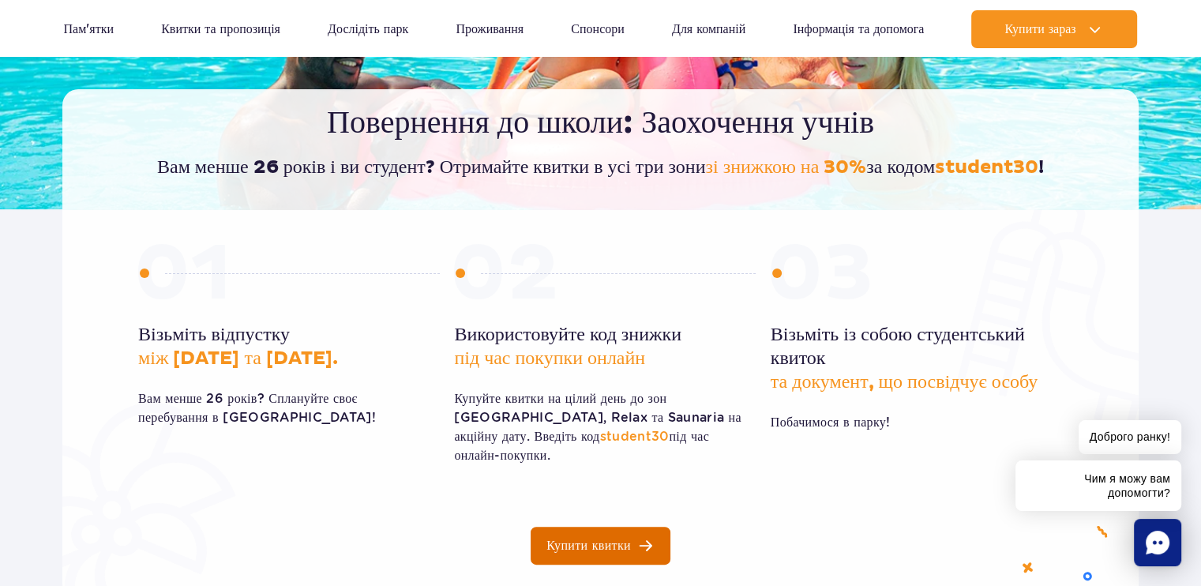
click at [583, 539] on span "Купити квитки" at bounding box center [588, 545] width 84 height 13
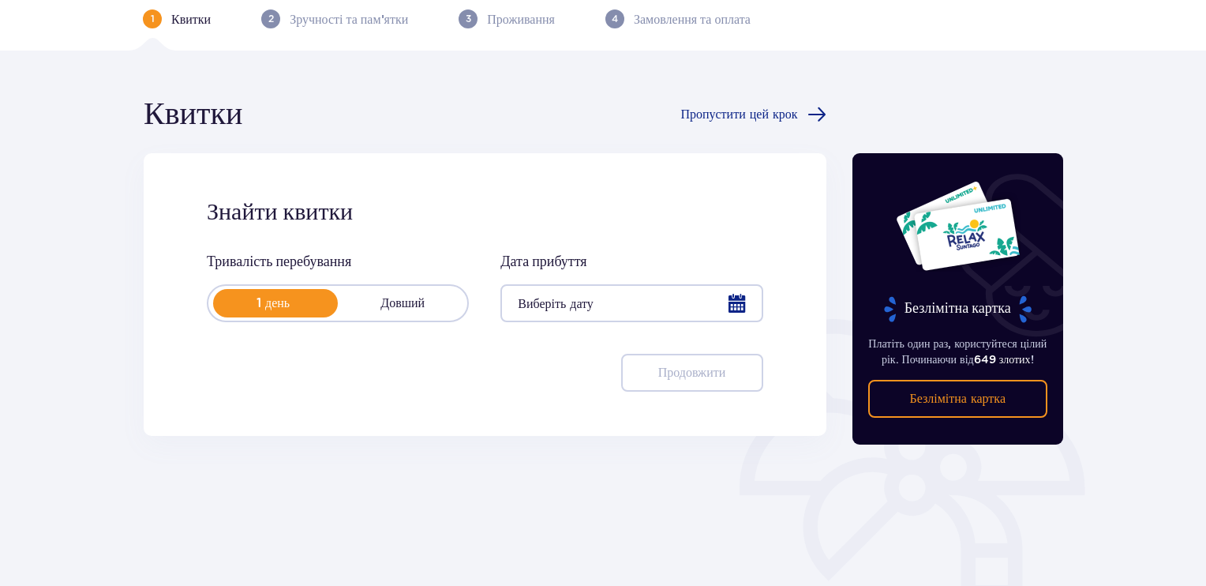
scroll to position [79, 0]
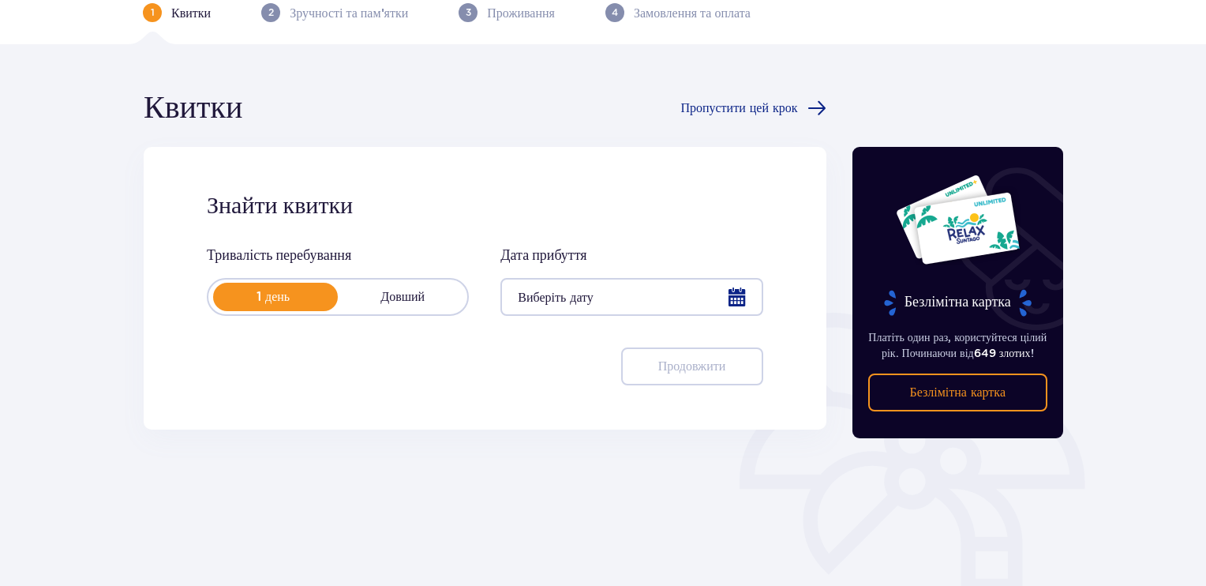
click at [292, 296] on p "1 день" at bounding box center [272, 296] width 129 height 17
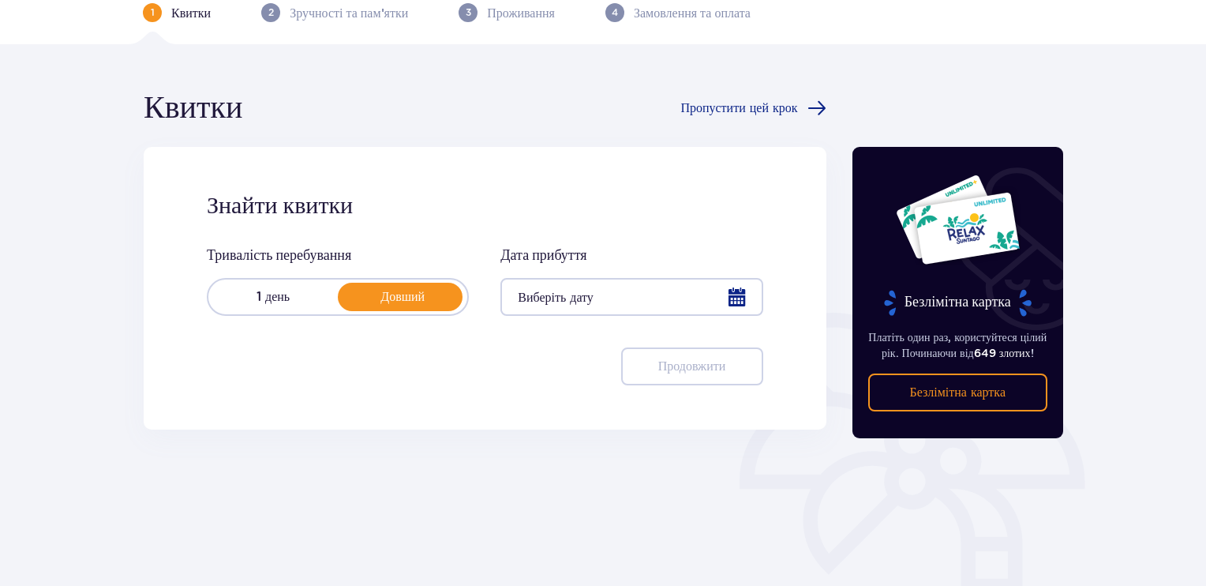
click at [292, 296] on p "1 день" at bounding box center [272, 296] width 129 height 17
